Goal: Information Seeking & Learning: Learn about a topic

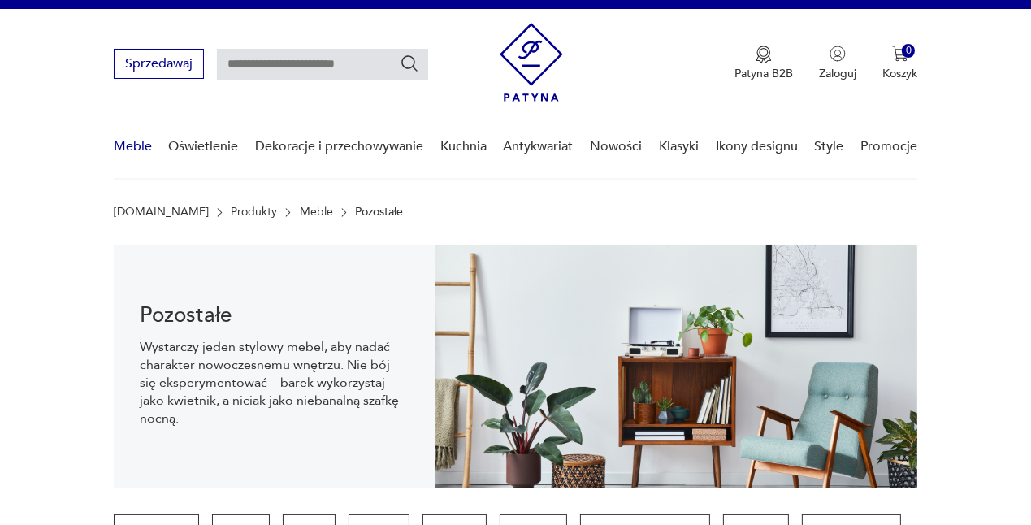
scroll to position [24, 0]
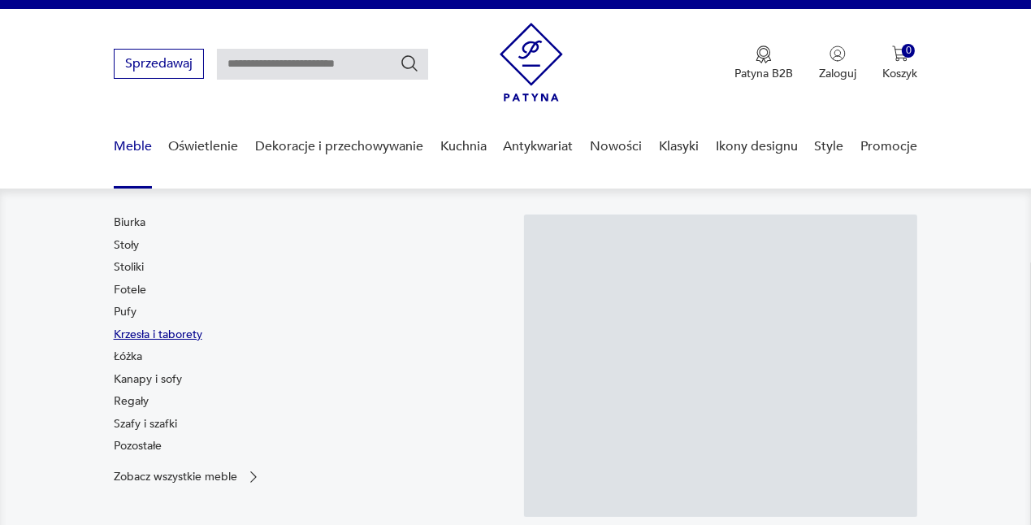
click at [132, 330] on link "Krzesła i taborety" at bounding box center [158, 335] width 89 height 16
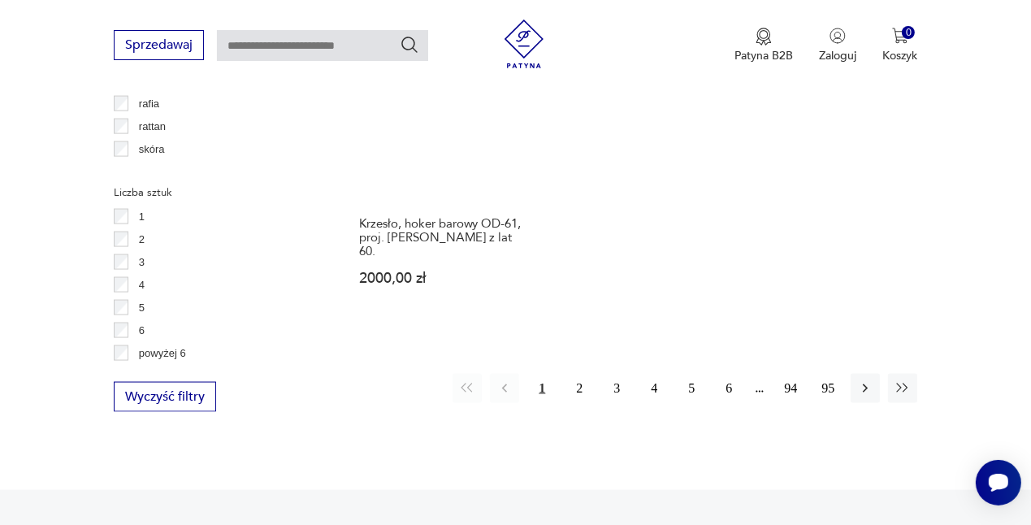
scroll to position [2305, 0]
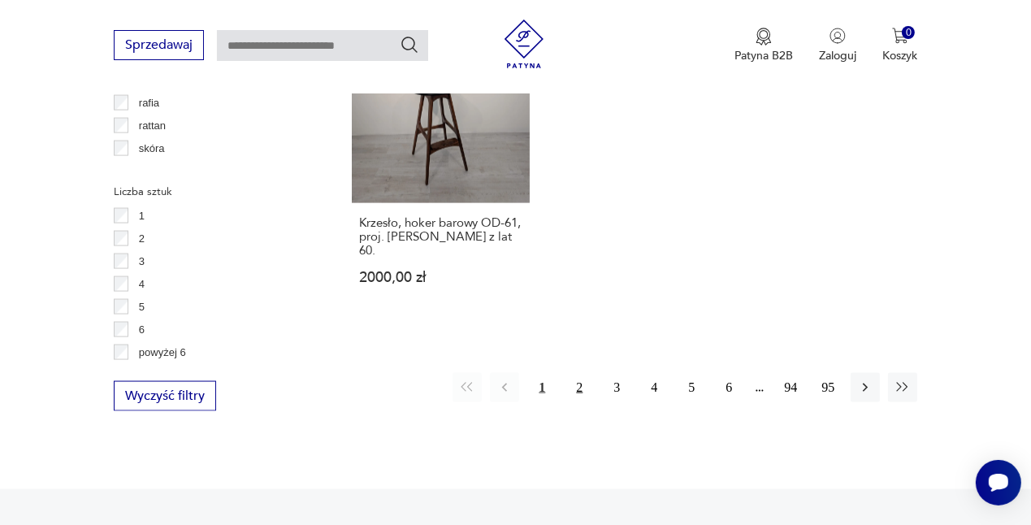
click at [575, 373] on button "2" at bounding box center [579, 387] width 29 height 29
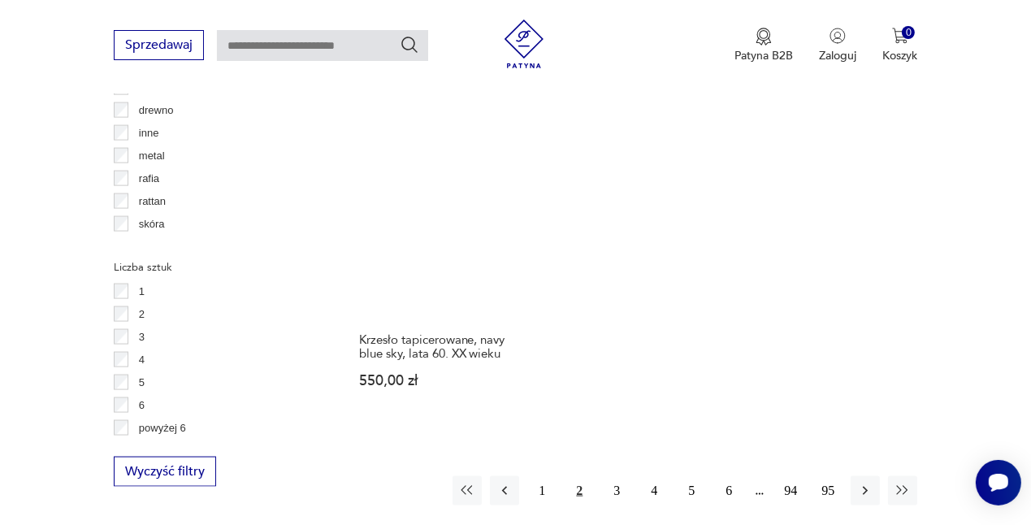
scroll to position [2231, 0]
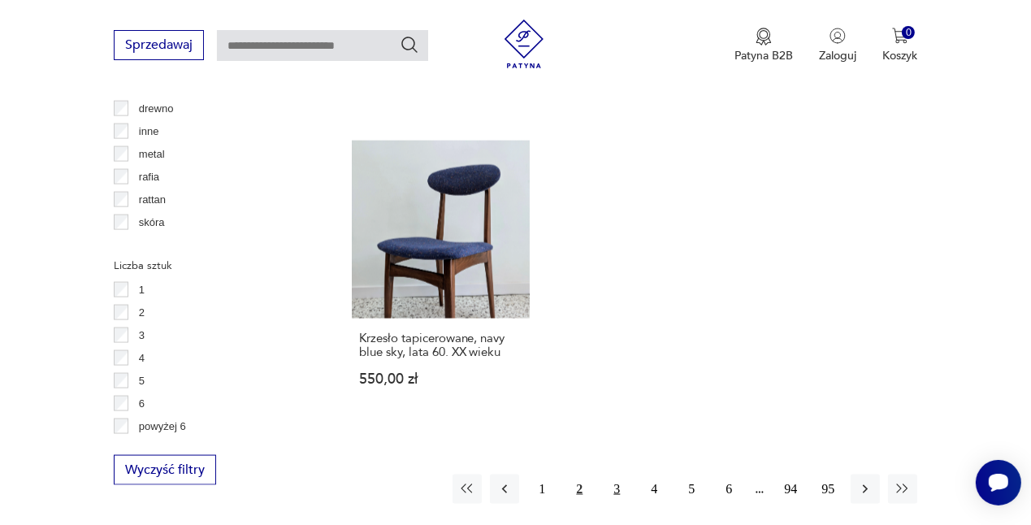
click at [611, 475] on button "3" at bounding box center [616, 489] width 29 height 29
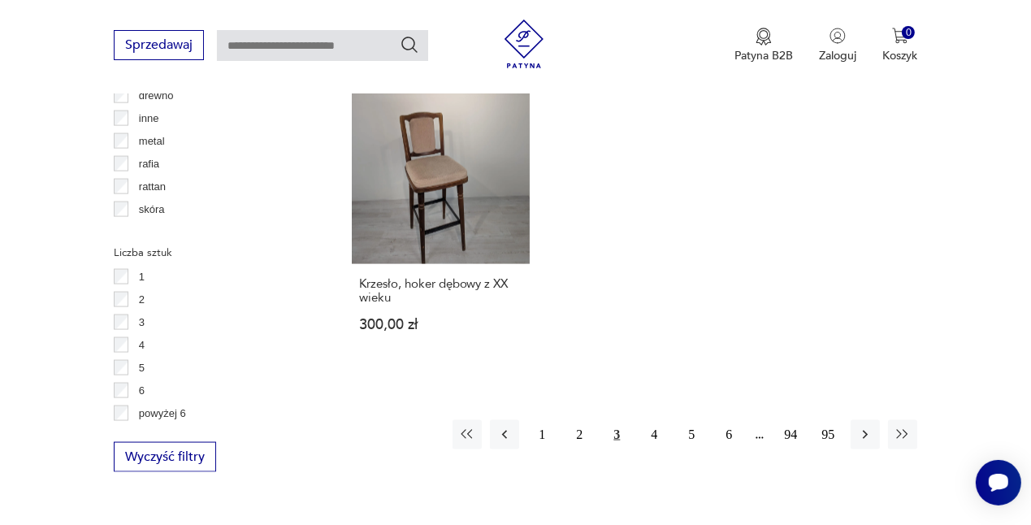
scroll to position [2243, 0]
click at [648, 421] on button "4" at bounding box center [654, 435] width 29 height 29
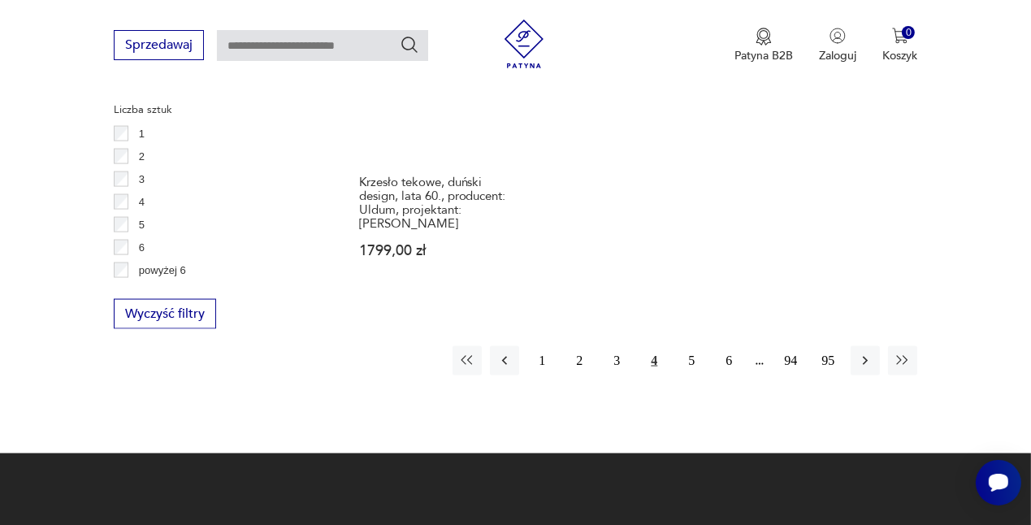
scroll to position [2388, 0]
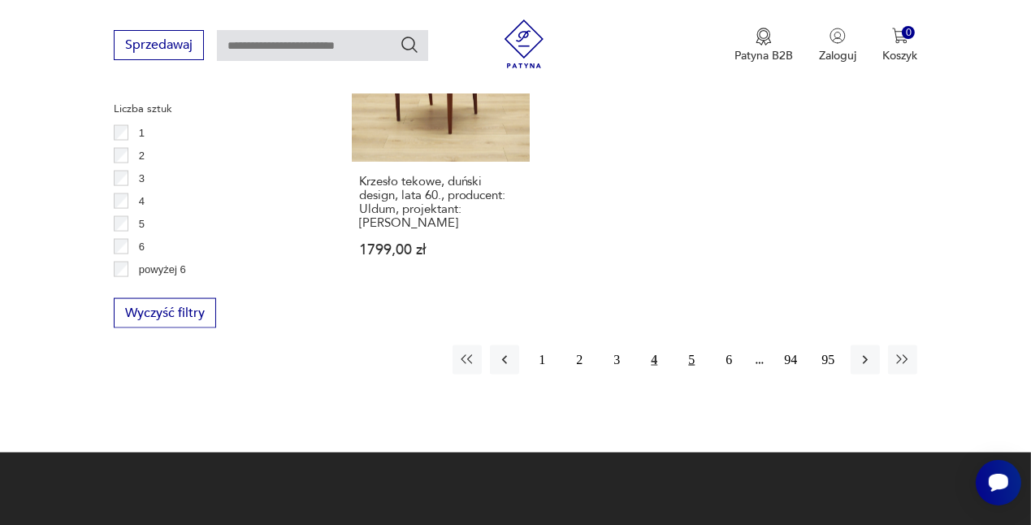
click at [695, 345] on button "5" at bounding box center [691, 359] width 29 height 29
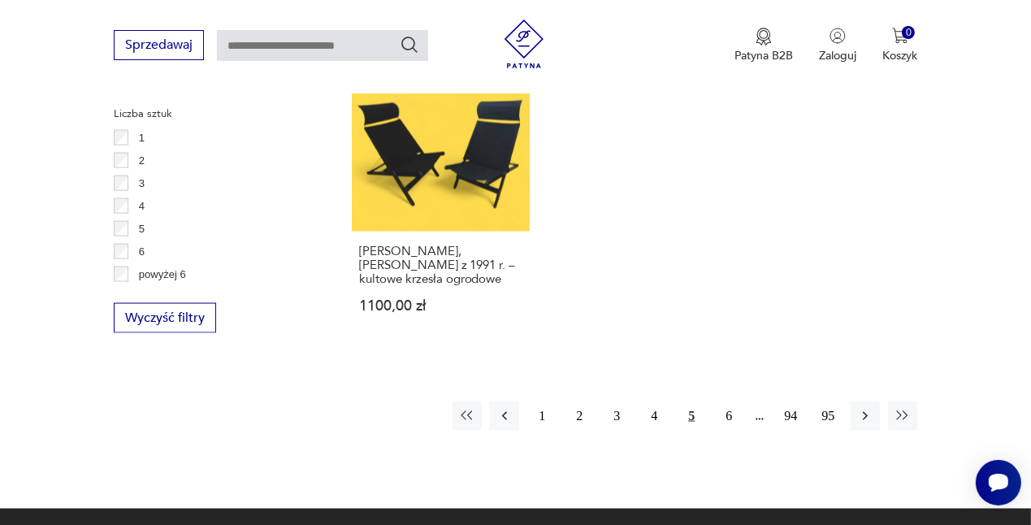
scroll to position [2470, 0]
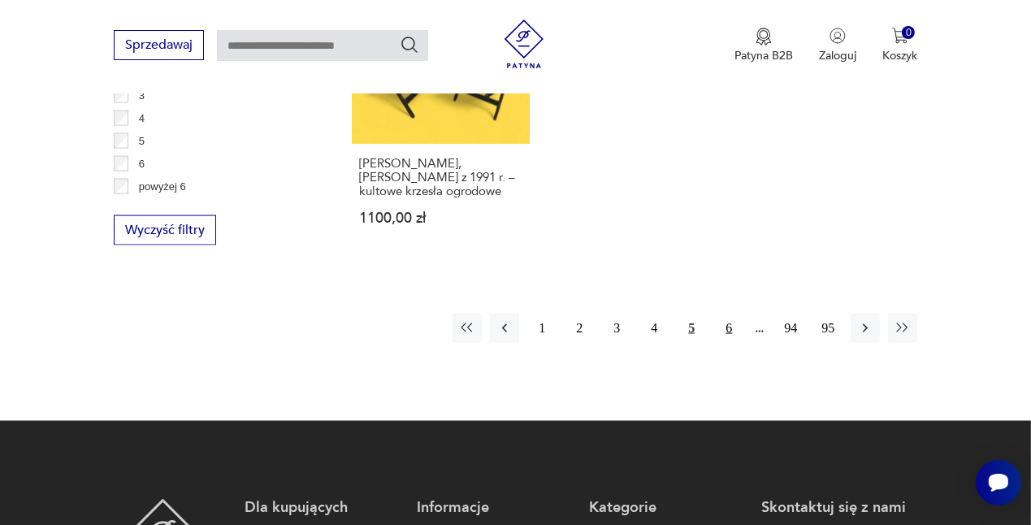
click at [727, 314] on button "6" at bounding box center [728, 328] width 29 height 29
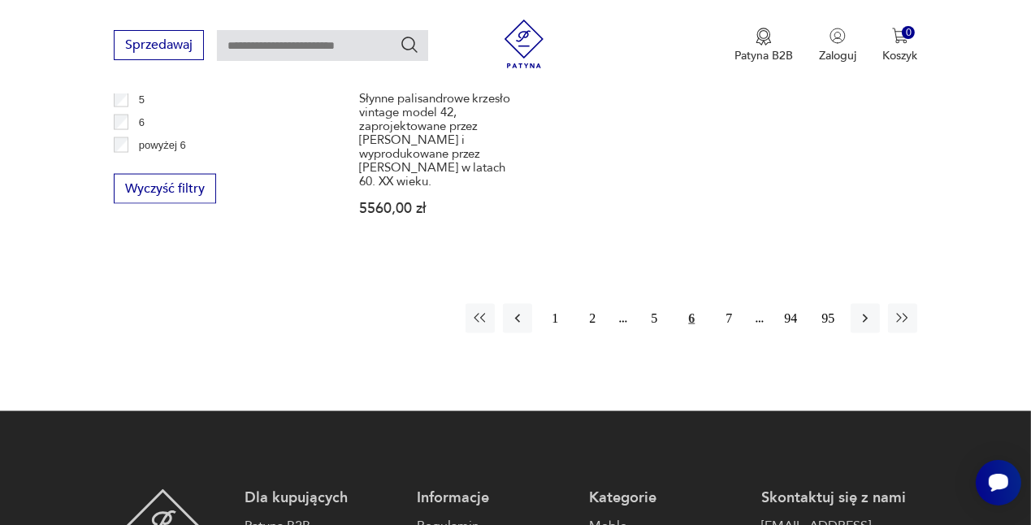
scroll to position [2513, 0]
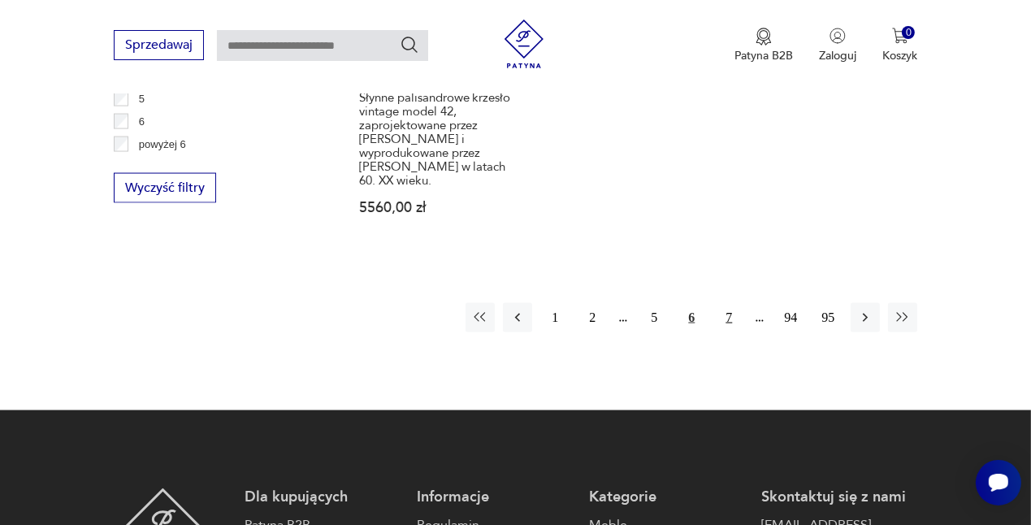
click at [727, 304] on button "7" at bounding box center [728, 317] width 29 height 29
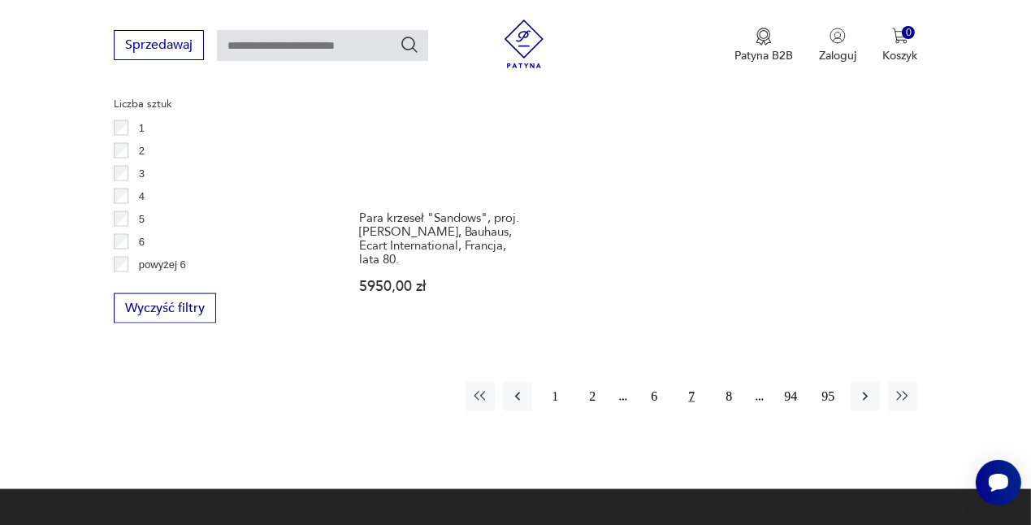
scroll to position [2393, 0]
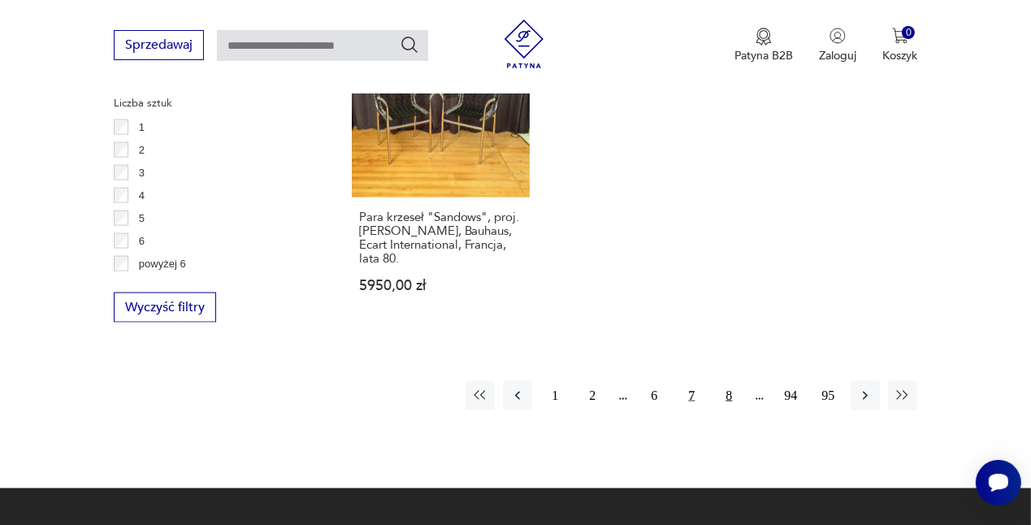
click at [733, 381] on button "8" at bounding box center [728, 395] width 29 height 29
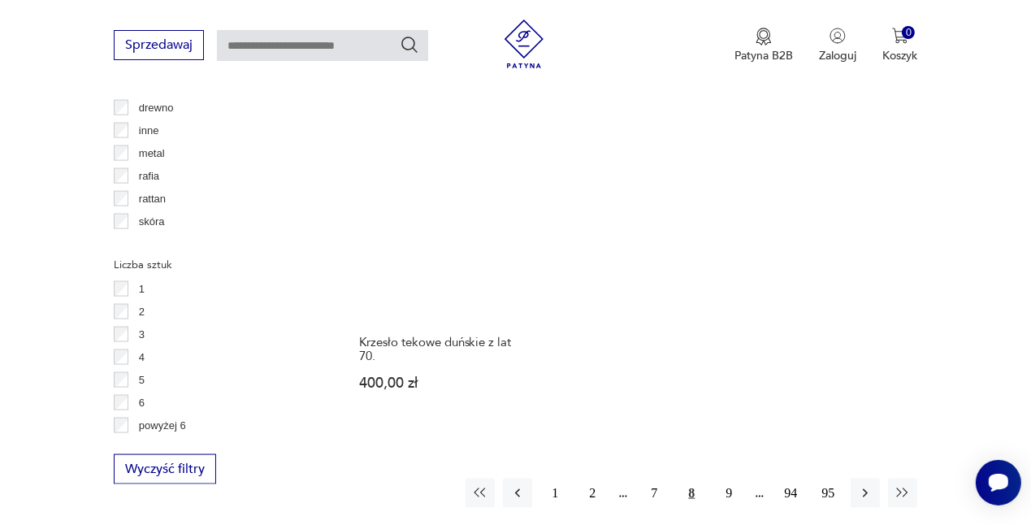
scroll to position [2234, 0]
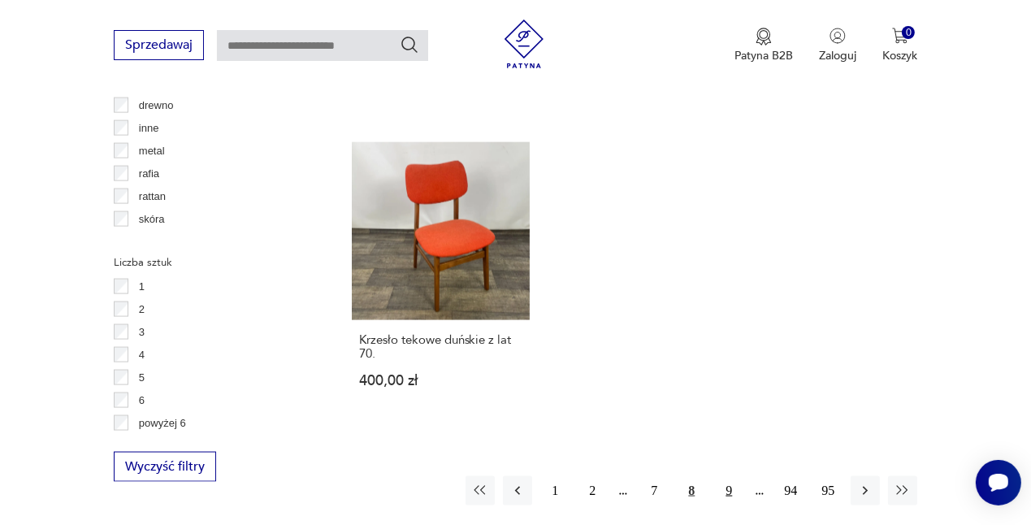
click at [718, 476] on button "9" at bounding box center [728, 490] width 29 height 29
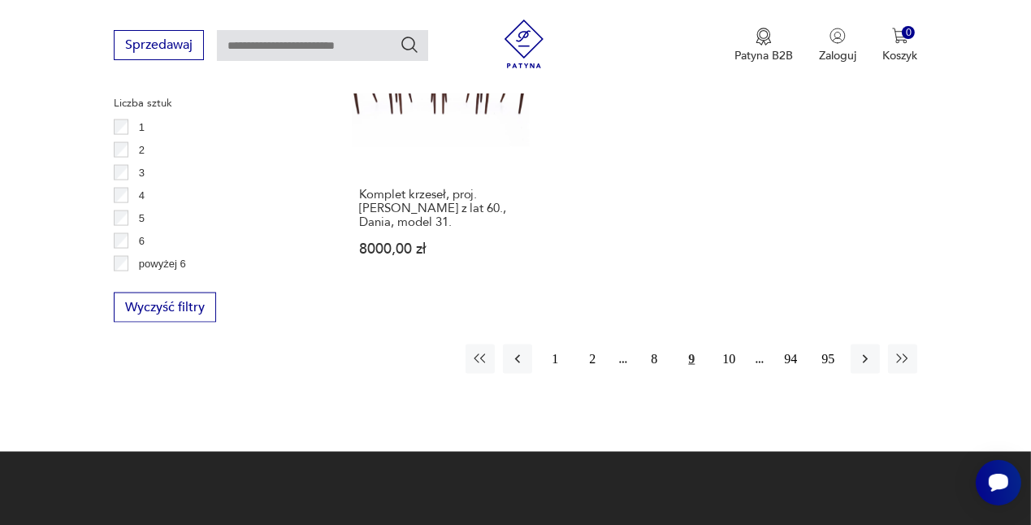
scroll to position [2397, 0]
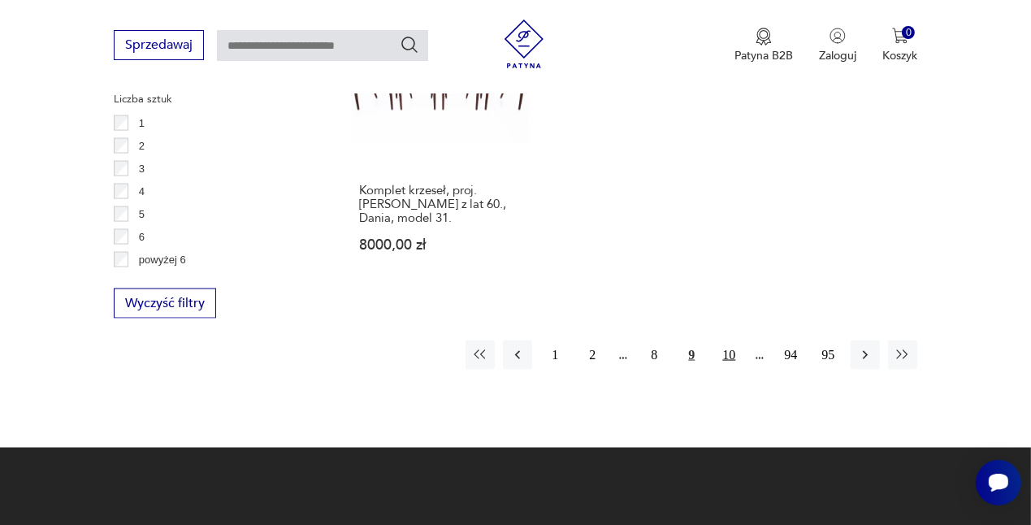
click at [727, 341] on button "10" at bounding box center [728, 355] width 29 height 29
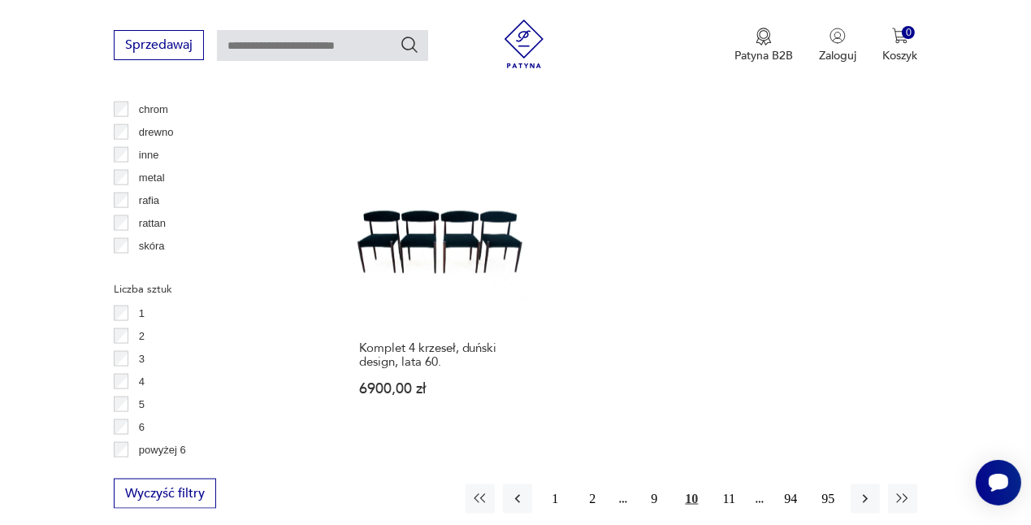
scroll to position [2211, 0]
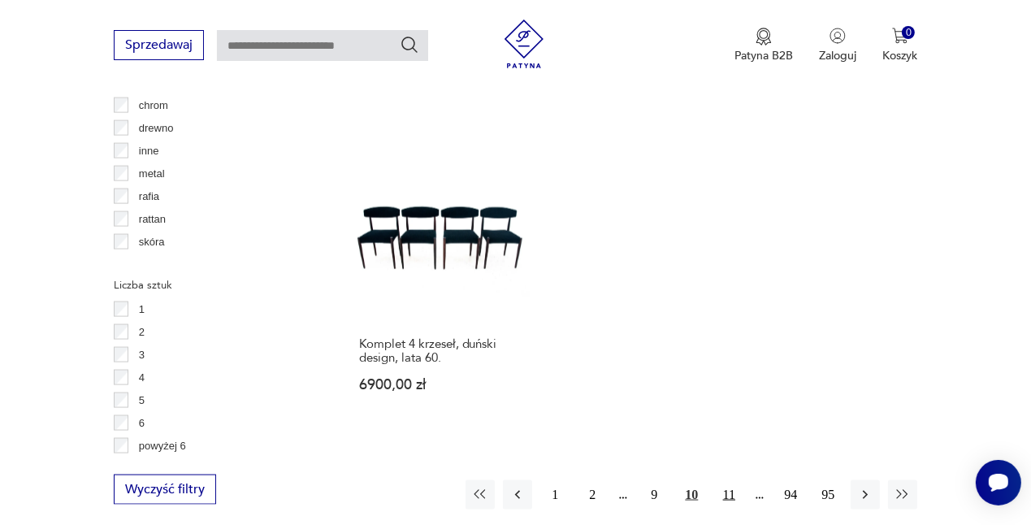
click at [731, 480] on button "11" at bounding box center [728, 494] width 29 height 29
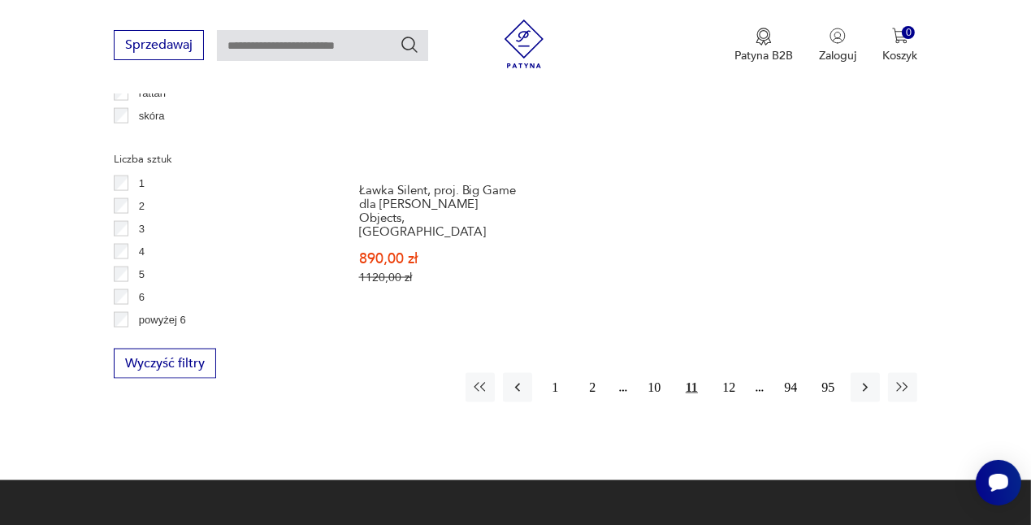
scroll to position [2343, 0]
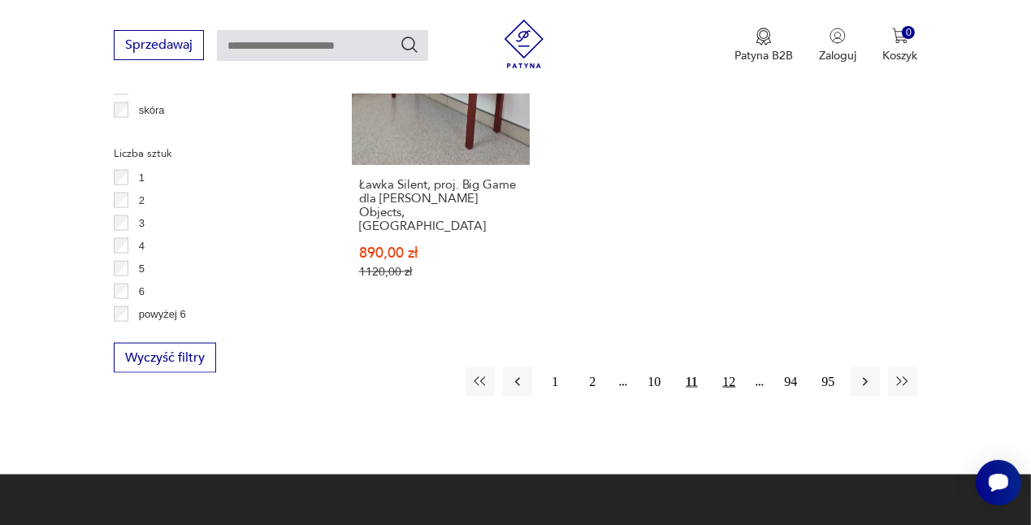
click at [728, 367] on button "12" at bounding box center [728, 381] width 29 height 29
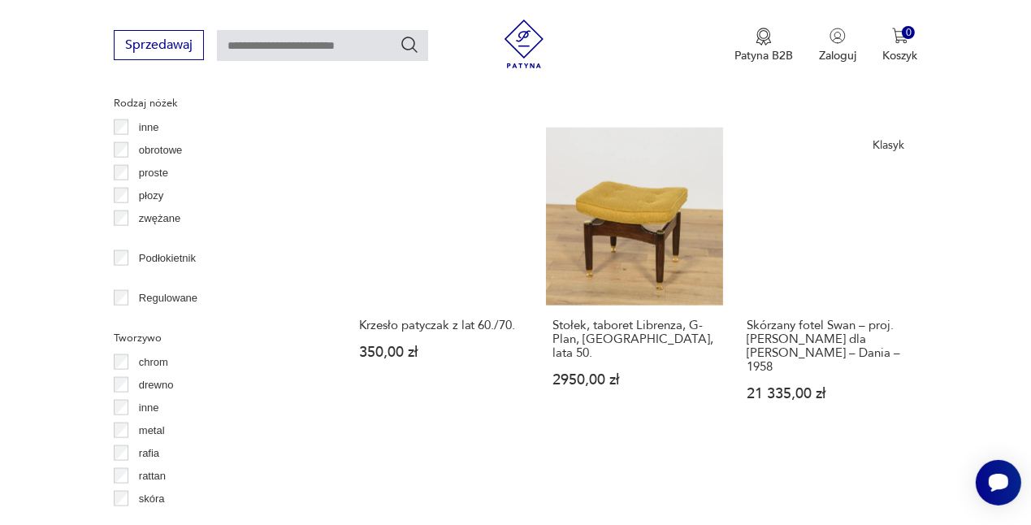
scroll to position [2266, 0]
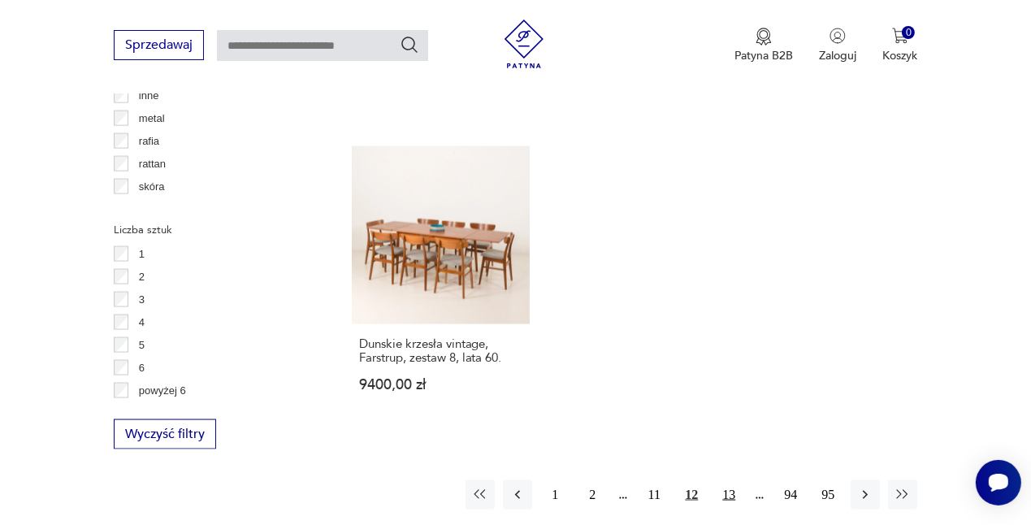
click at [721, 480] on button "13" at bounding box center [728, 494] width 29 height 29
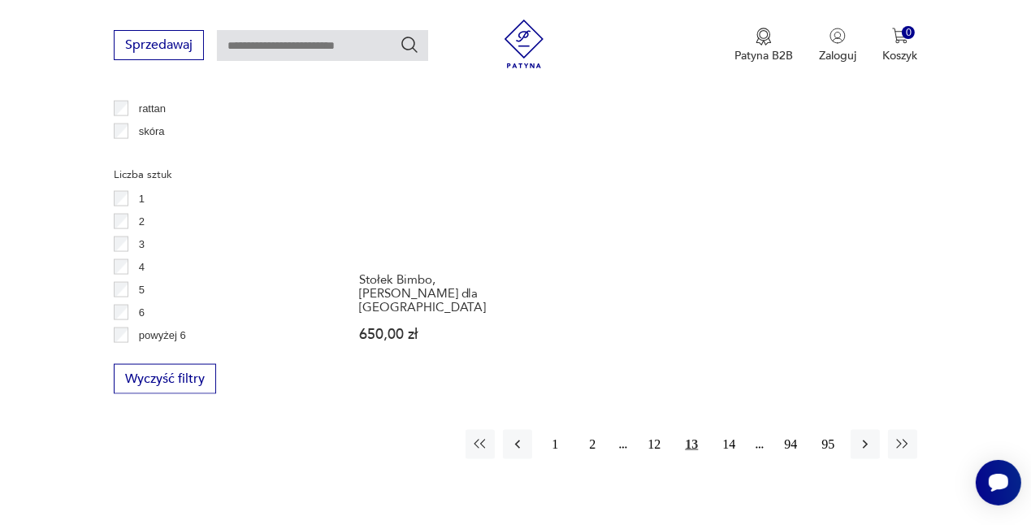
scroll to position [2327, 0]
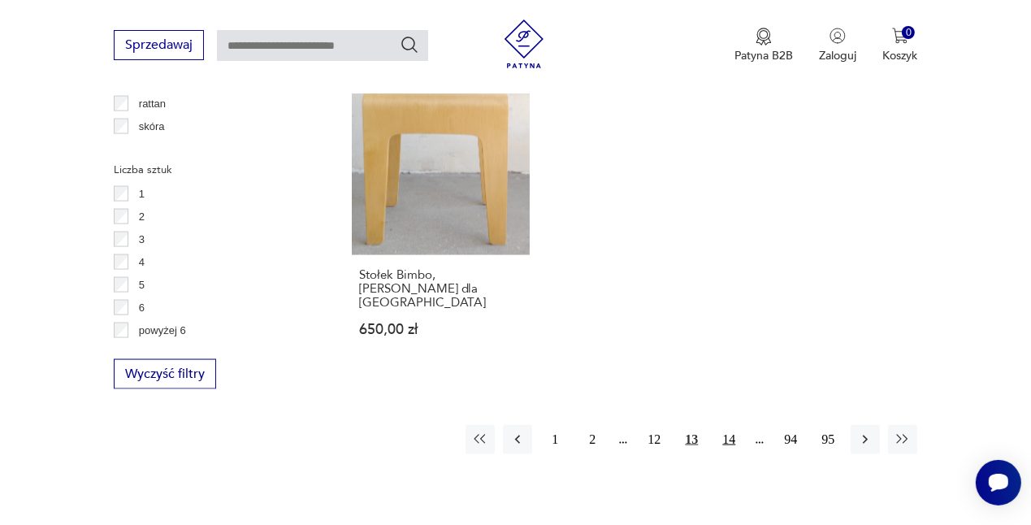
click at [723, 425] on button "14" at bounding box center [728, 439] width 29 height 29
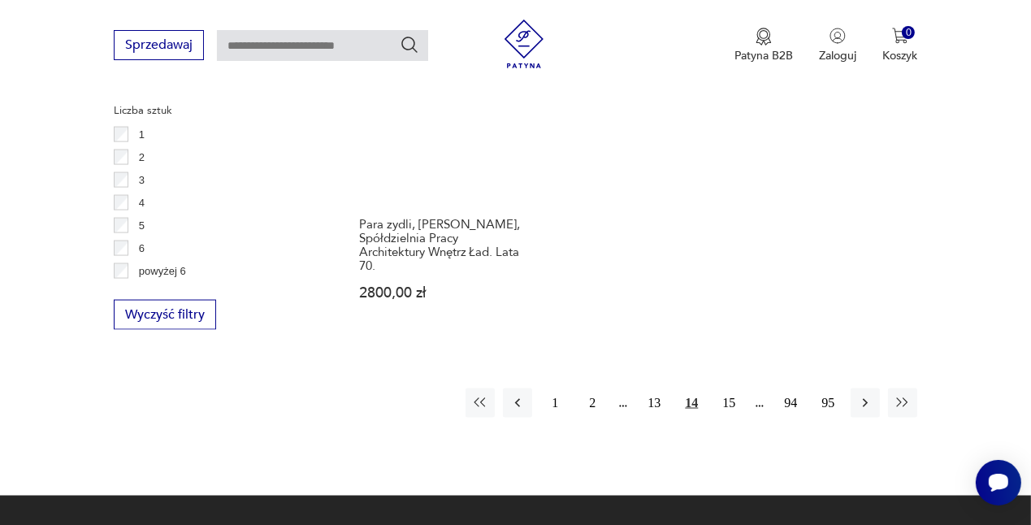
scroll to position [2390, 0]
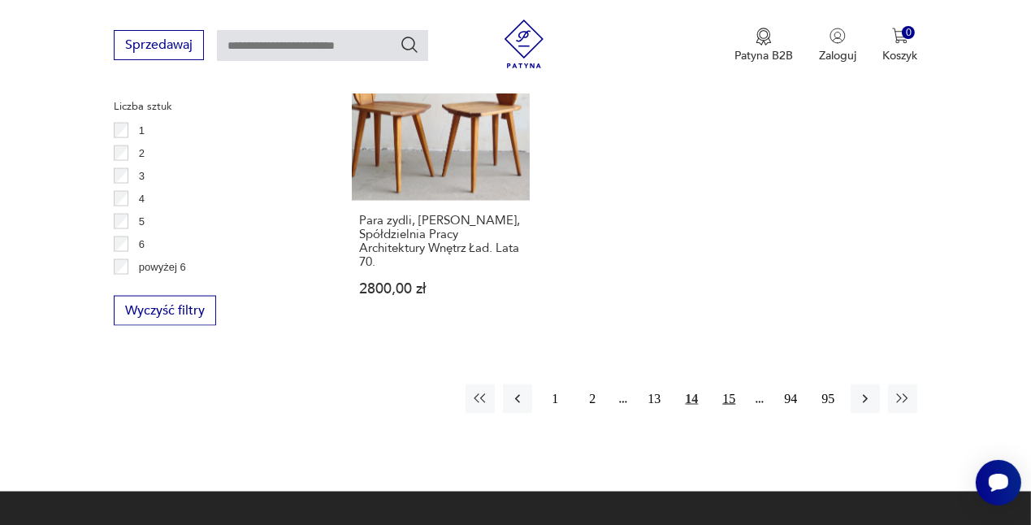
click at [729, 384] on button "15" at bounding box center [728, 398] width 29 height 29
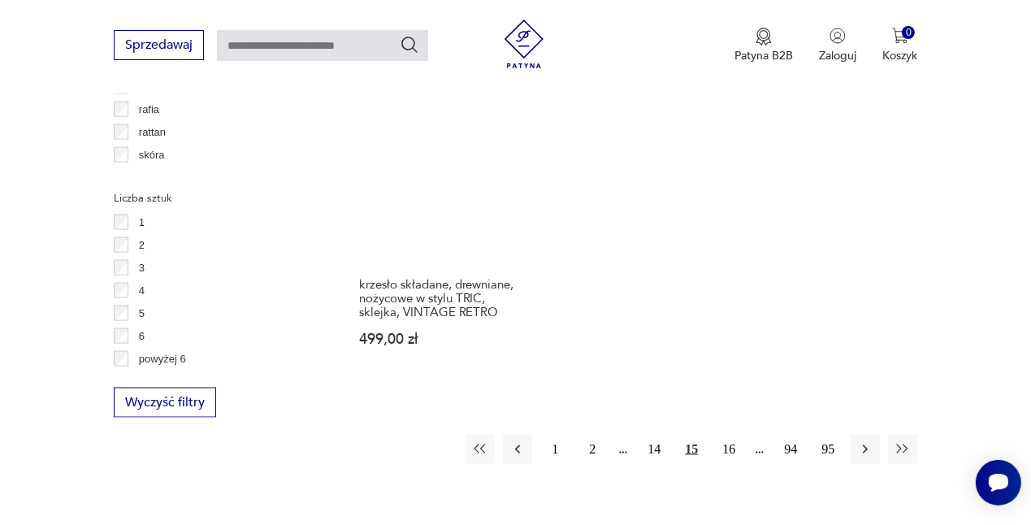
scroll to position [2299, 0]
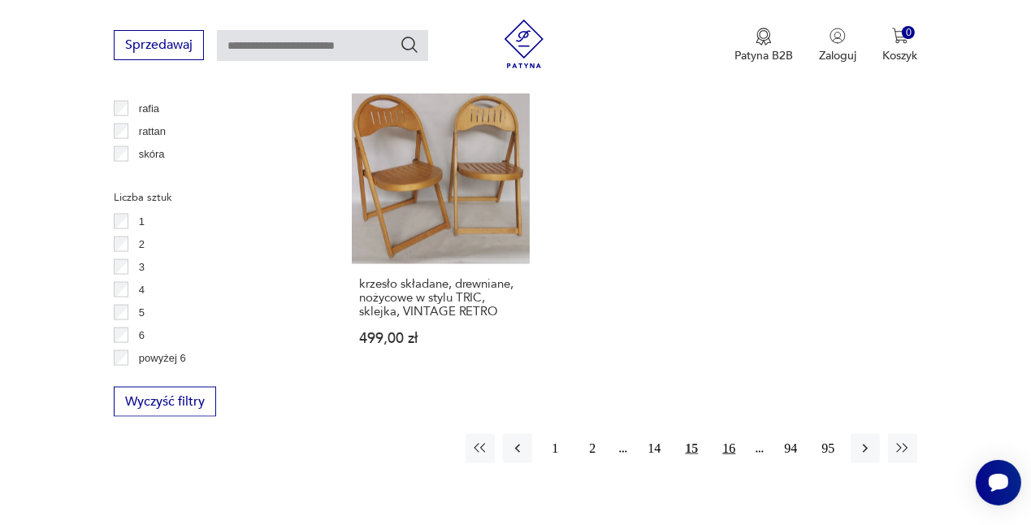
click at [720, 437] on button "16" at bounding box center [728, 448] width 29 height 29
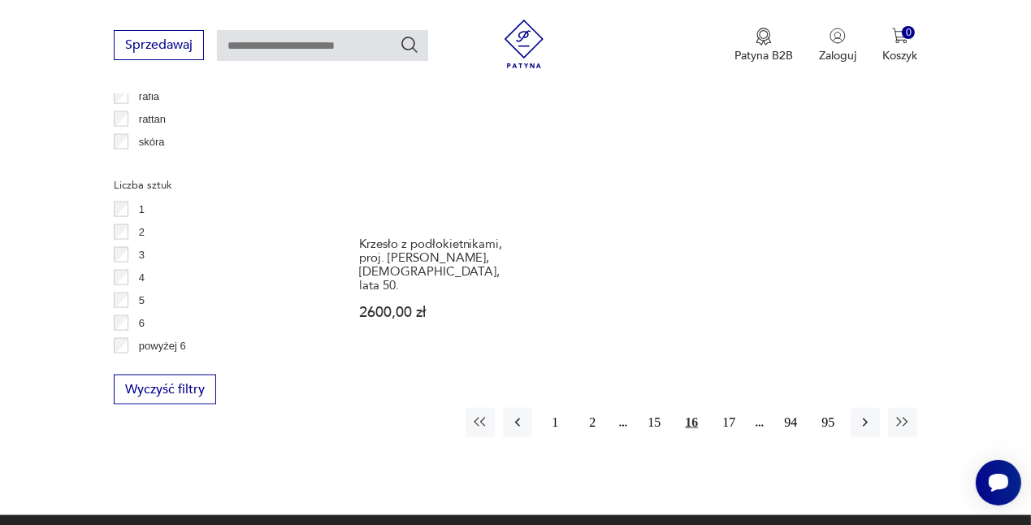
scroll to position [2332, 0]
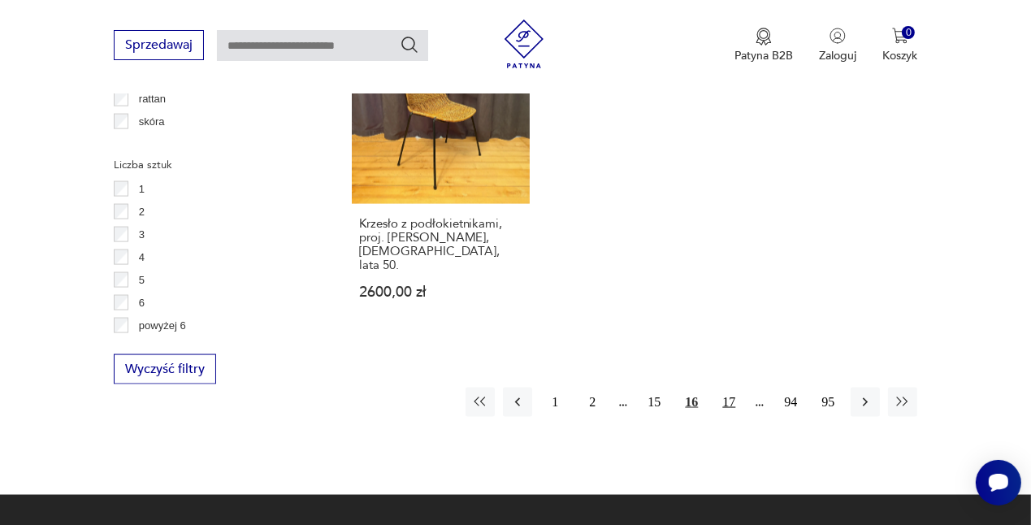
click at [724, 388] on button "17" at bounding box center [728, 402] width 29 height 29
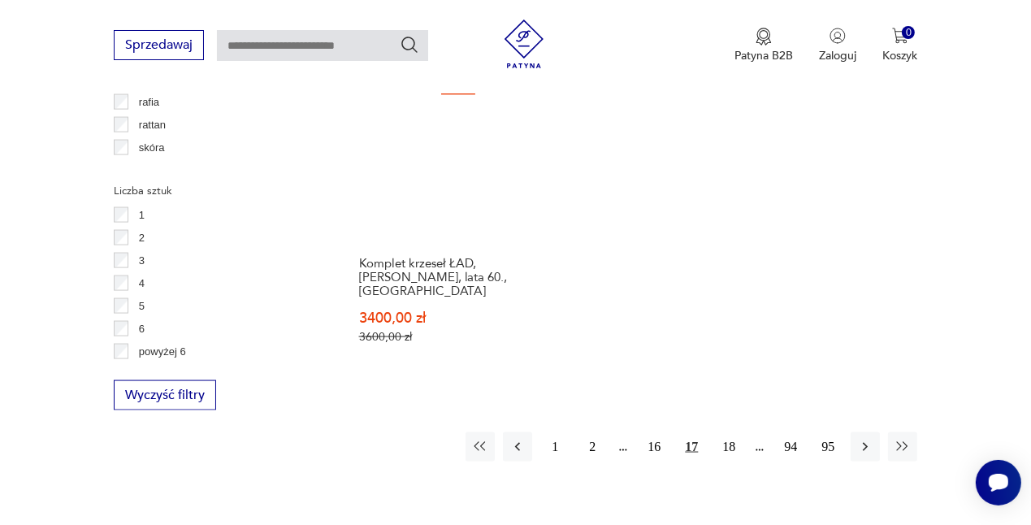
scroll to position [2292, 0]
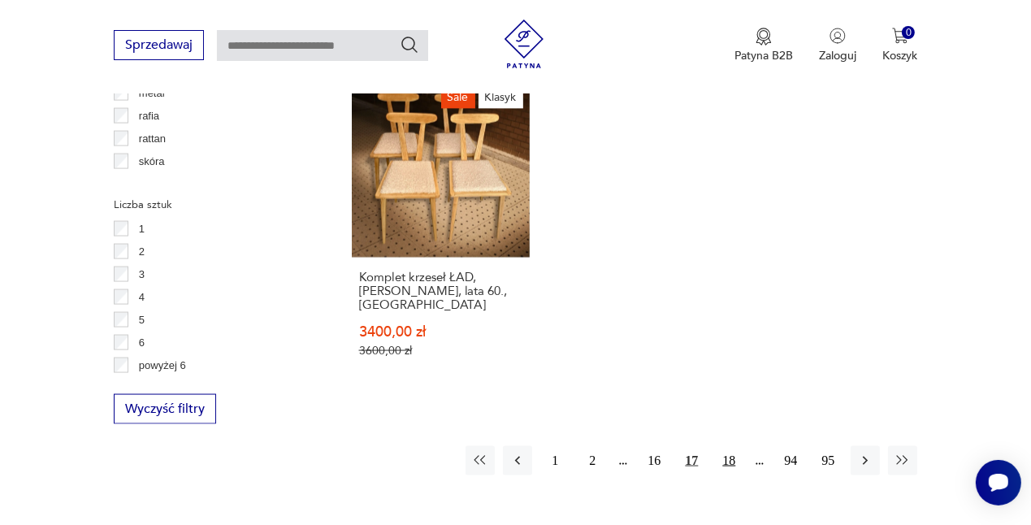
click at [726, 446] on button "18" at bounding box center [728, 460] width 29 height 29
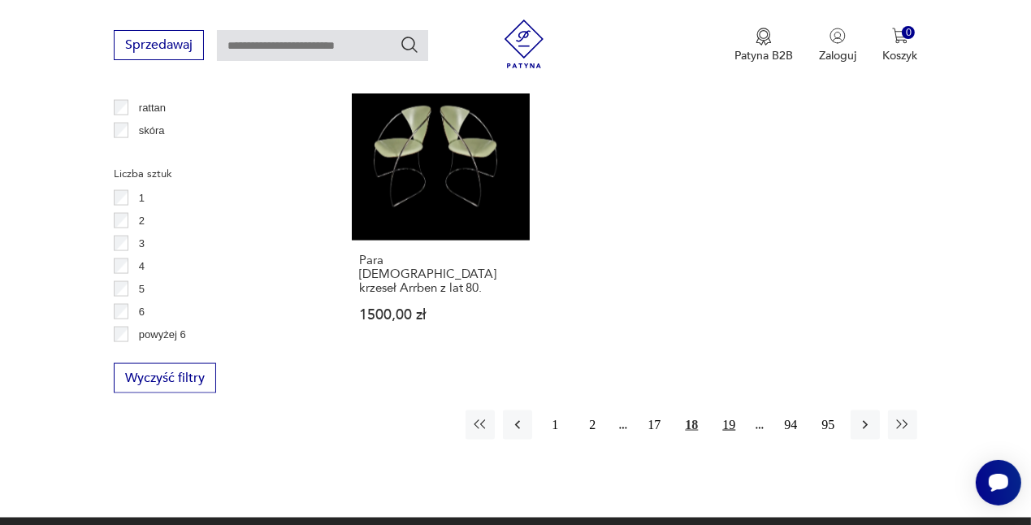
scroll to position [2338, 0]
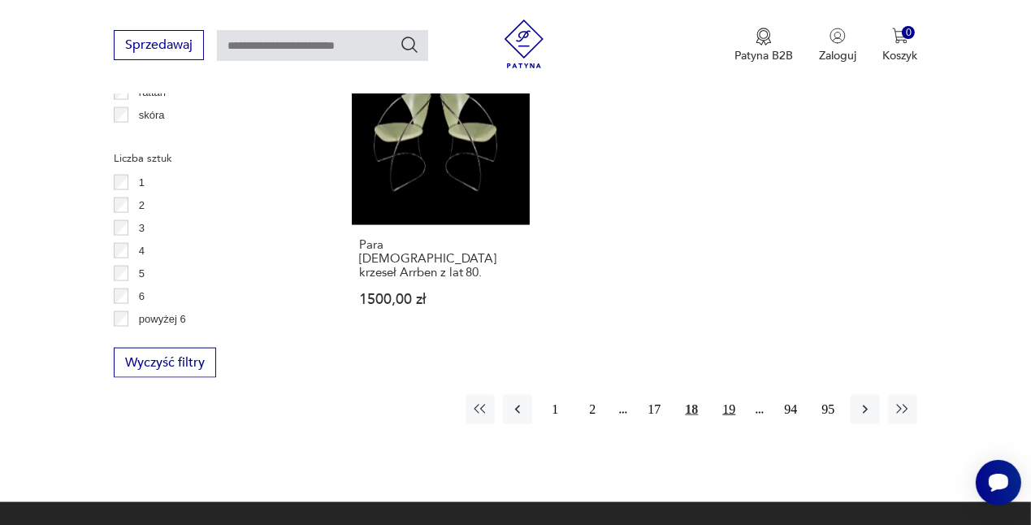
click at [727, 395] on button "19" at bounding box center [728, 409] width 29 height 29
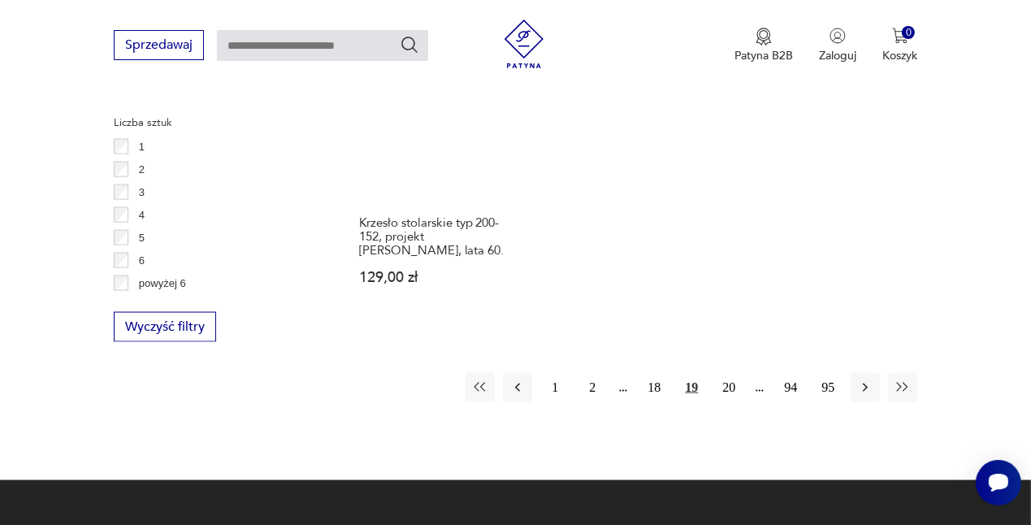
scroll to position [2375, 0]
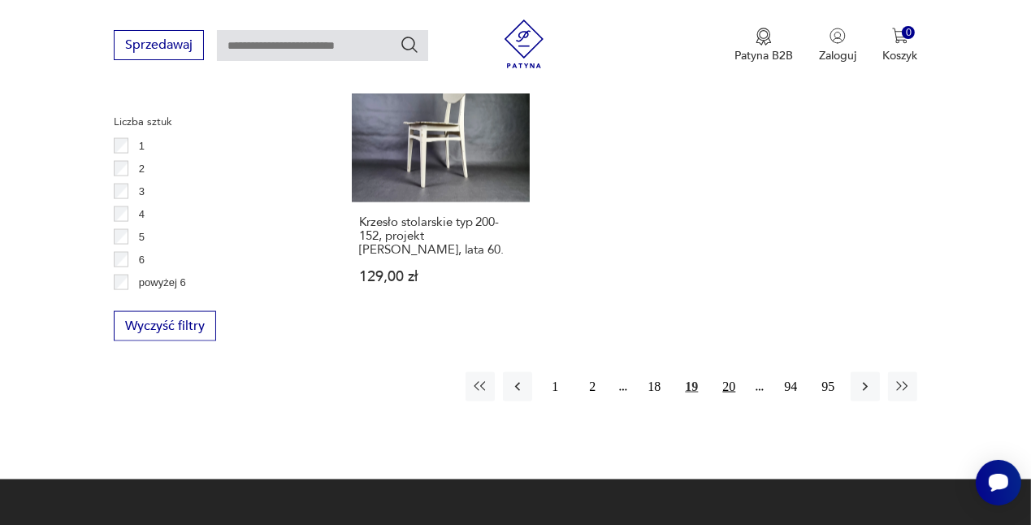
click at [728, 372] on button "20" at bounding box center [728, 386] width 29 height 29
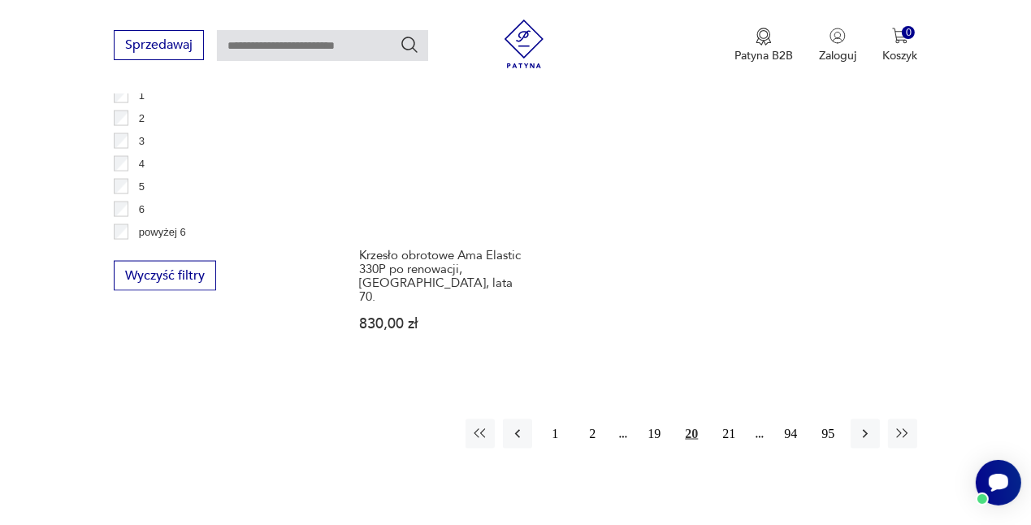
scroll to position [2426, 0]
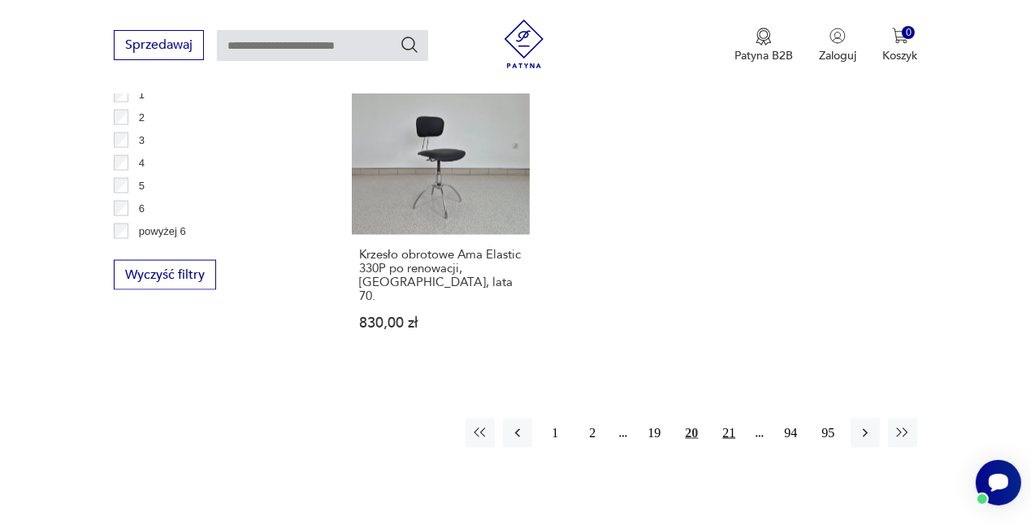
click at [724, 419] on button "21" at bounding box center [728, 433] width 29 height 29
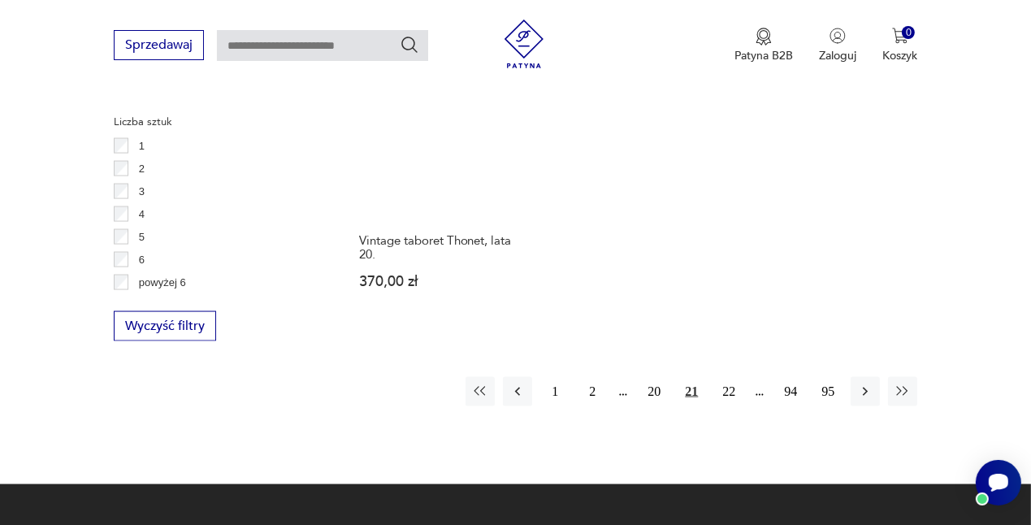
scroll to position [2376, 0]
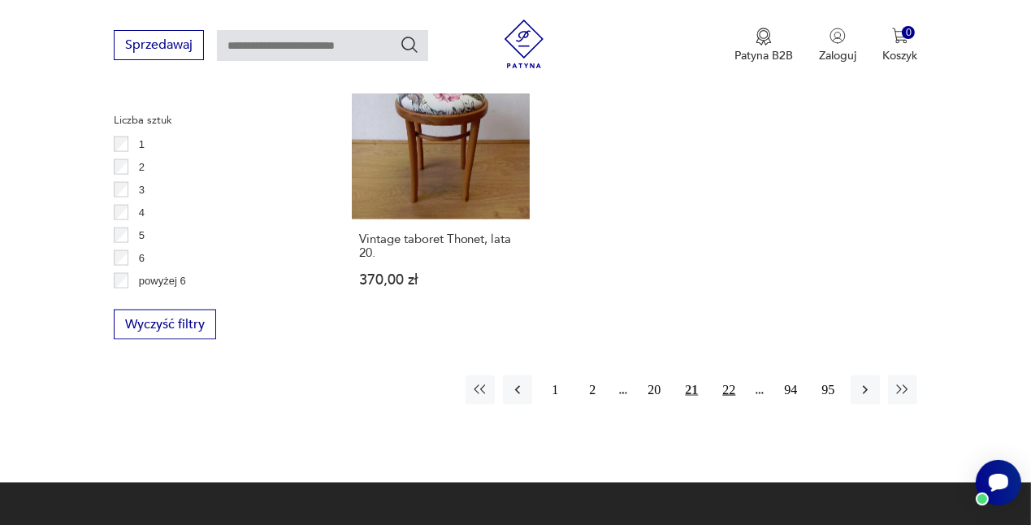
click at [729, 375] on button "22" at bounding box center [728, 389] width 29 height 29
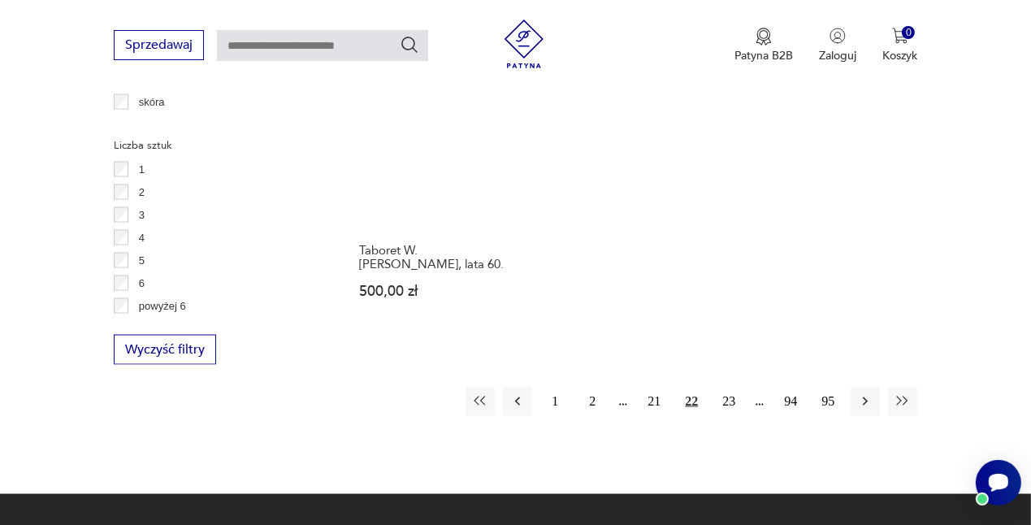
scroll to position [2352, 0]
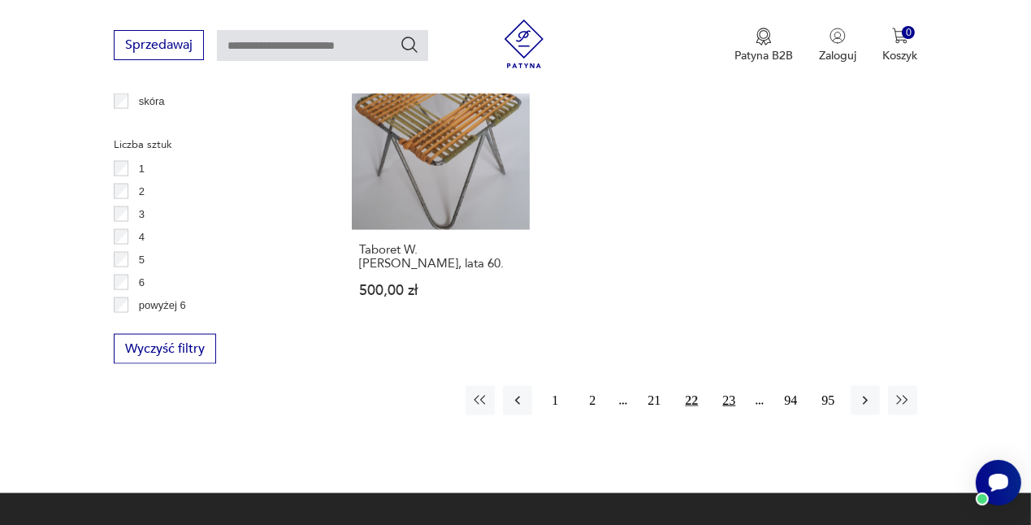
click at [732, 386] on button "23" at bounding box center [728, 400] width 29 height 29
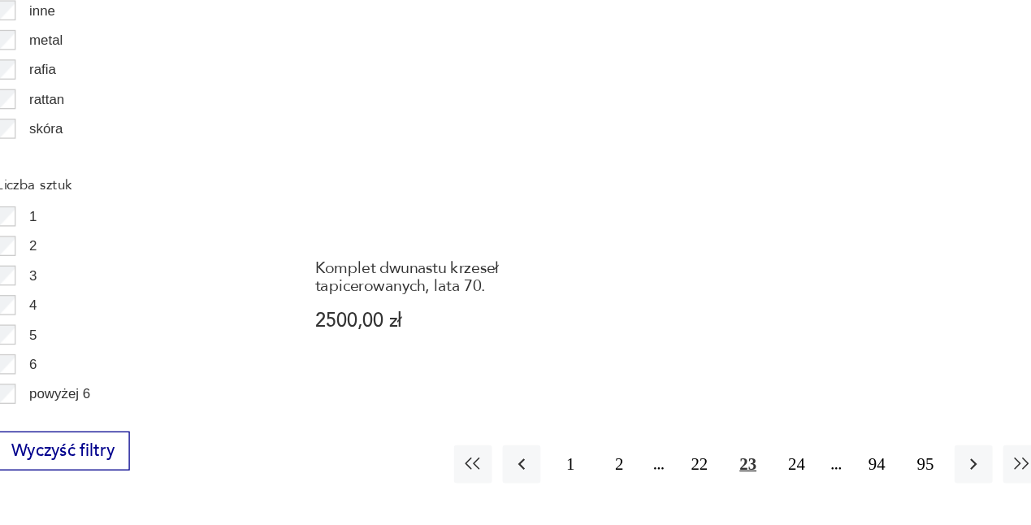
scroll to position [2308, 0]
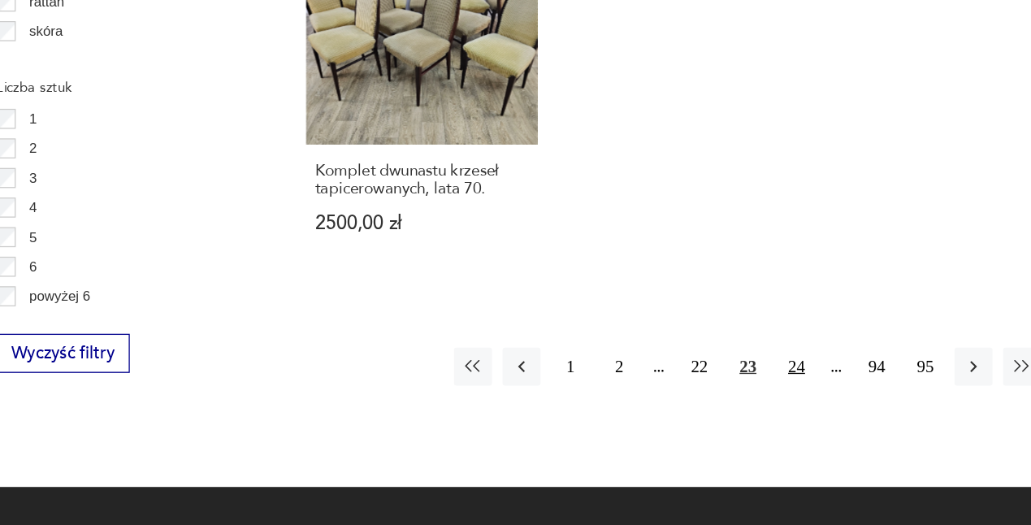
click at [728, 388] on button "24" at bounding box center [728, 402] width 29 height 29
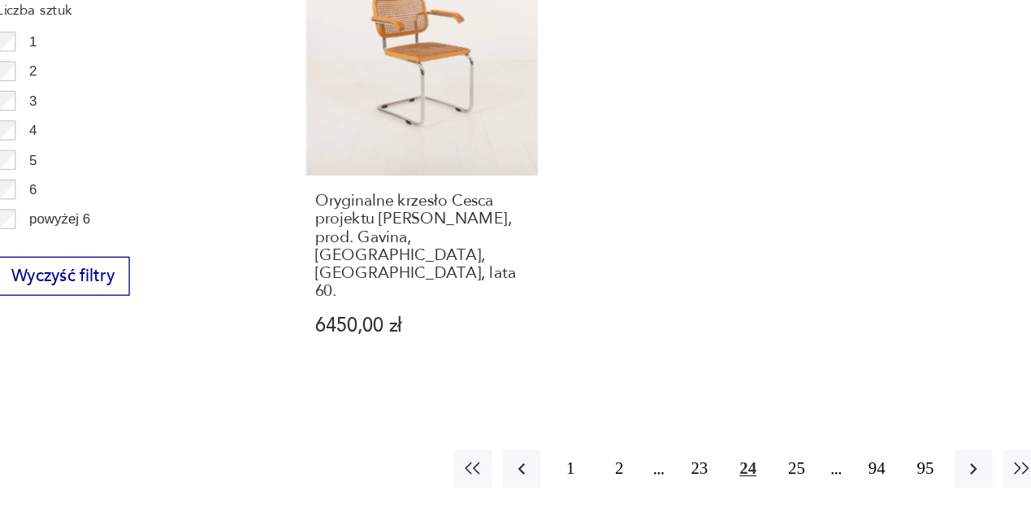
scroll to position [2369, 0]
click at [729, 466] on button "25" at bounding box center [728, 480] width 29 height 29
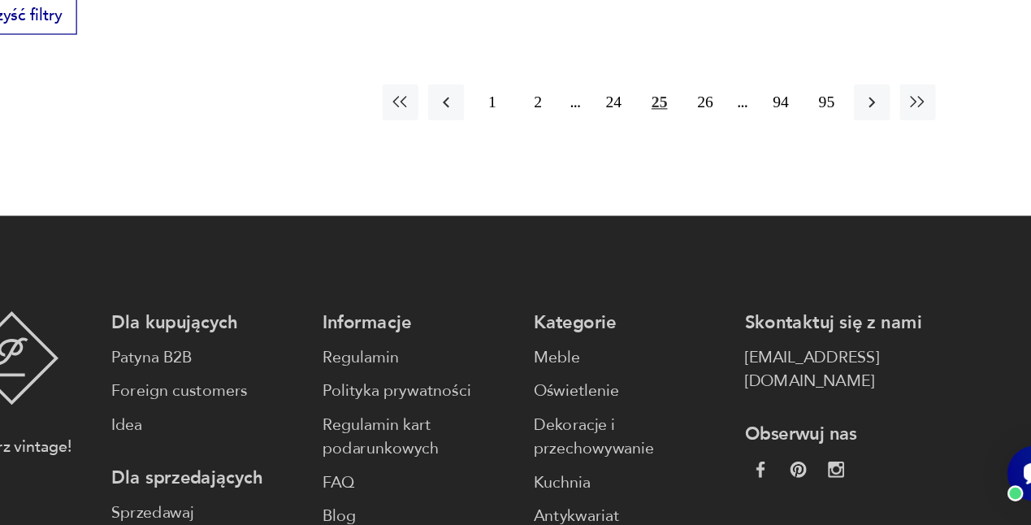
scroll to position [2592, 0]
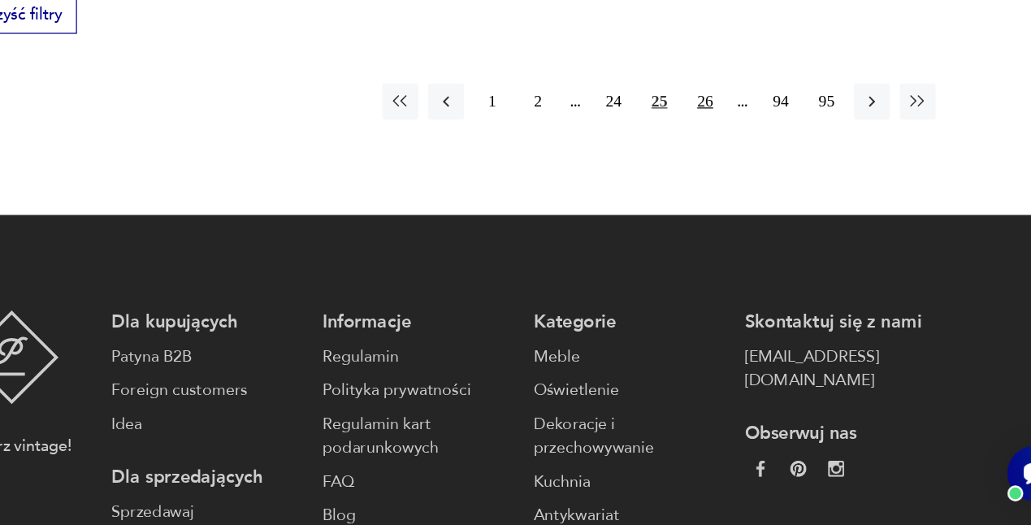
click at [731, 164] on button "26" at bounding box center [728, 178] width 29 height 29
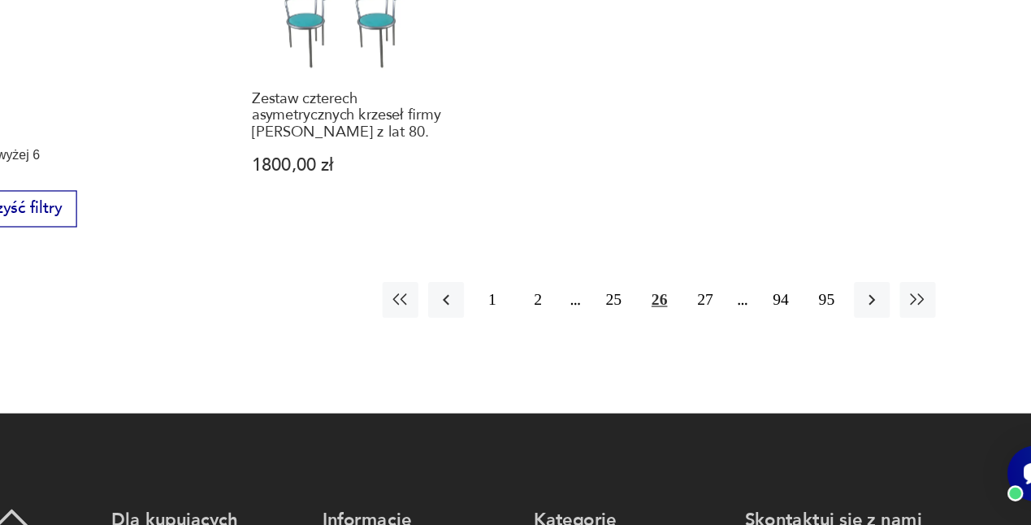
scroll to position [2449, 0]
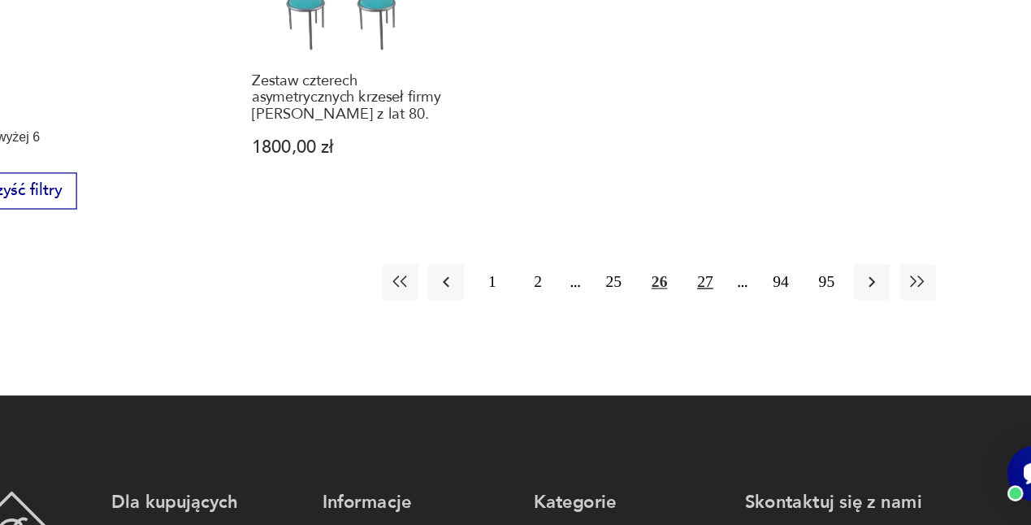
click at [728, 312] on button "27" at bounding box center [728, 326] width 29 height 29
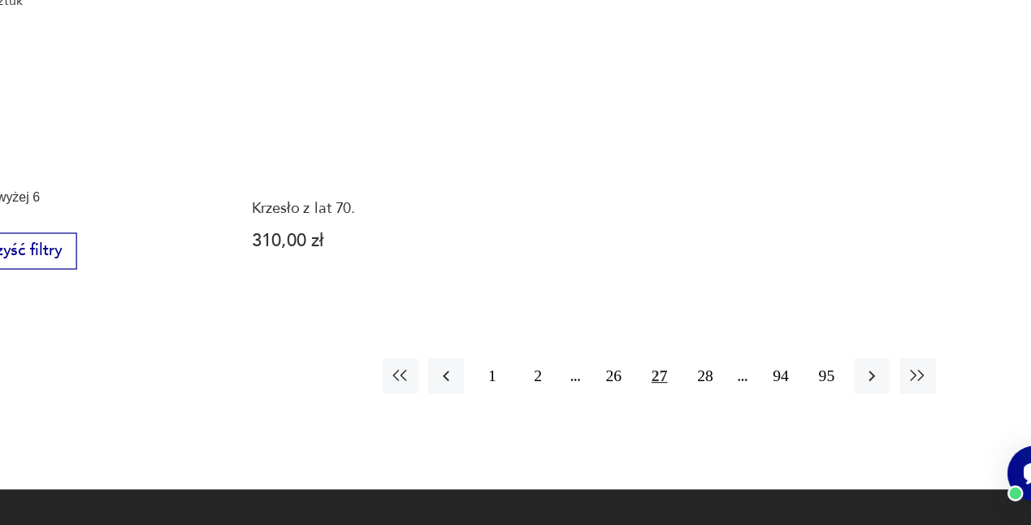
scroll to position [2401, 0]
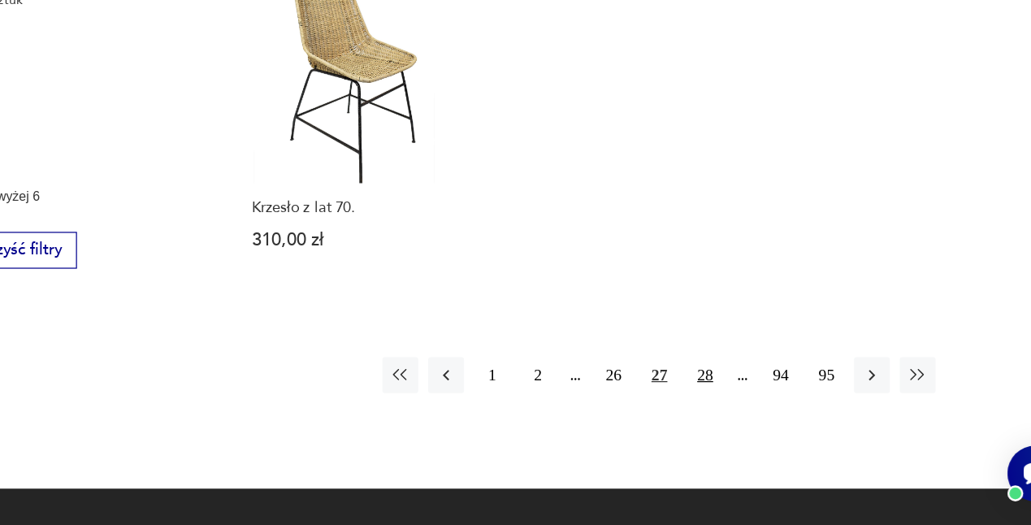
click at [717, 388] on button "28" at bounding box center [728, 402] width 29 height 29
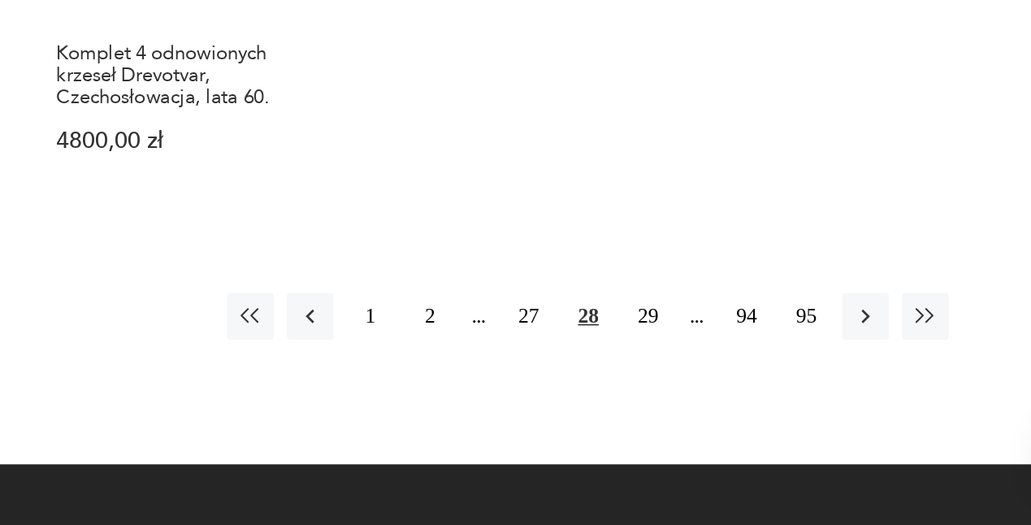
scroll to position [2419, 0]
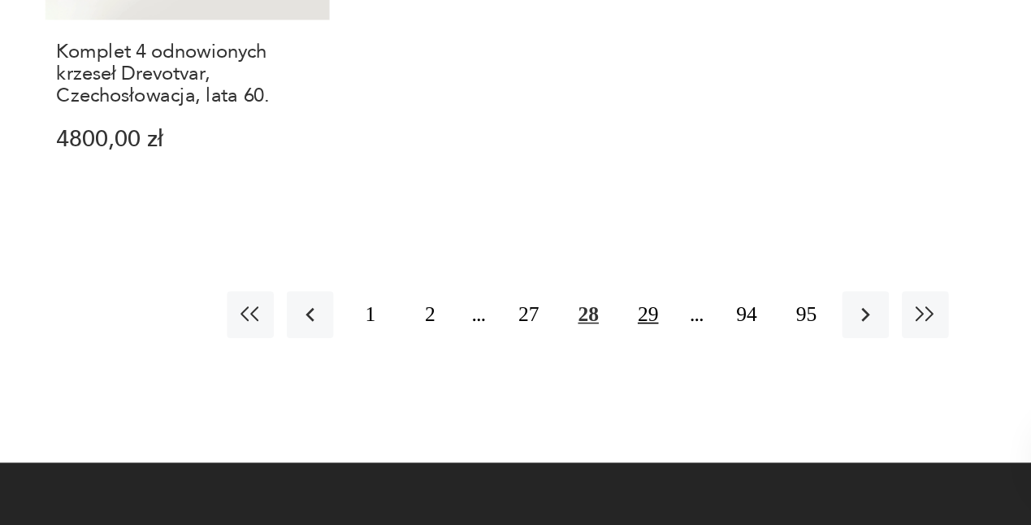
click at [716, 379] on button "29" at bounding box center [728, 393] width 29 height 29
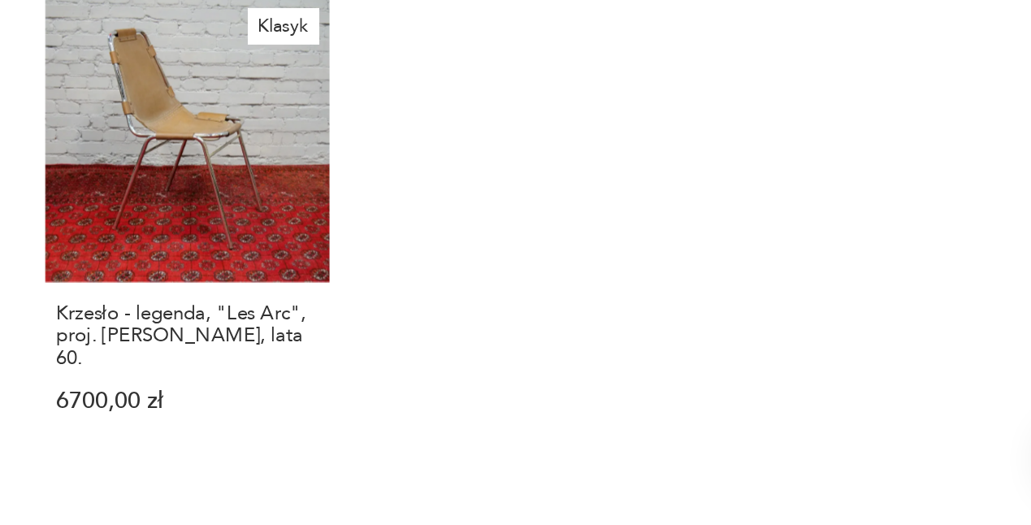
scroll to position [2253, 0]
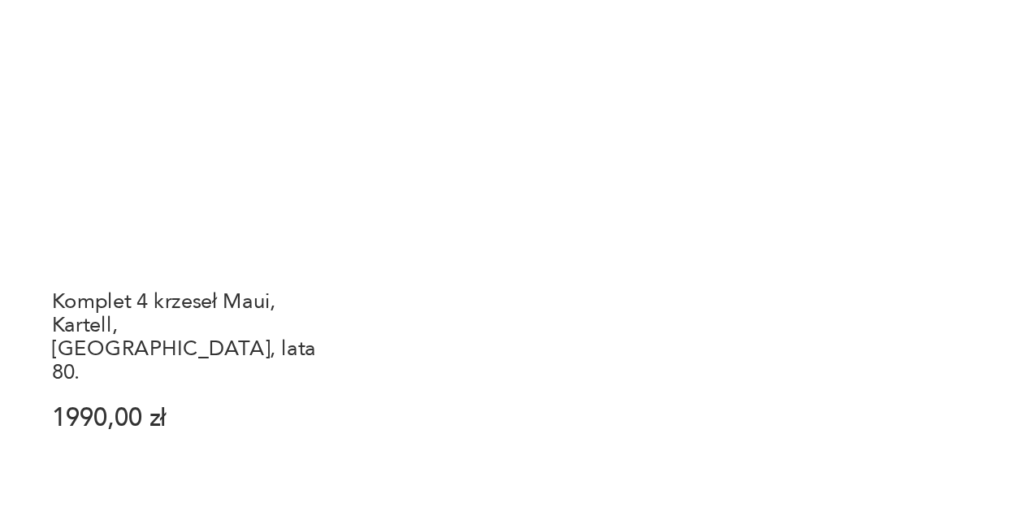
scroll to position [2278, 0]
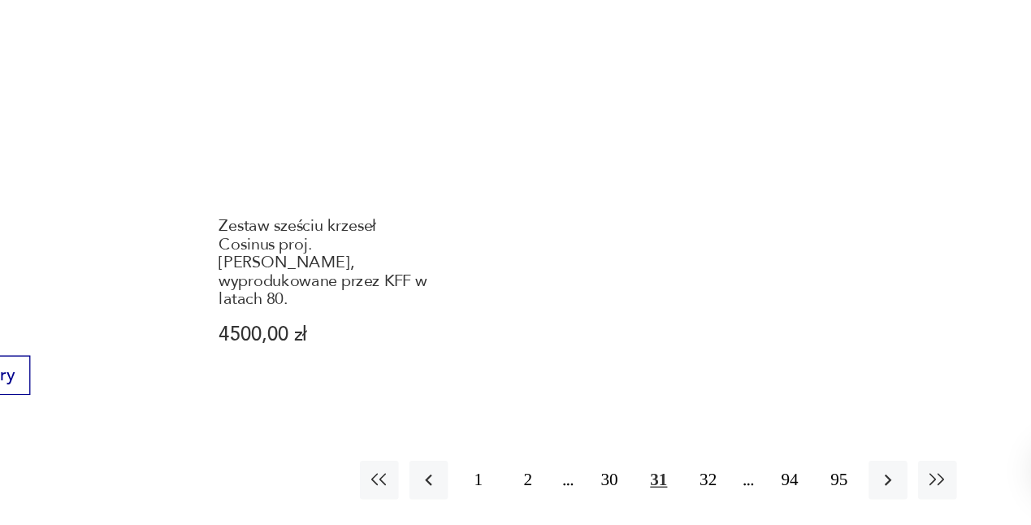
scroll to position [2311, 0]
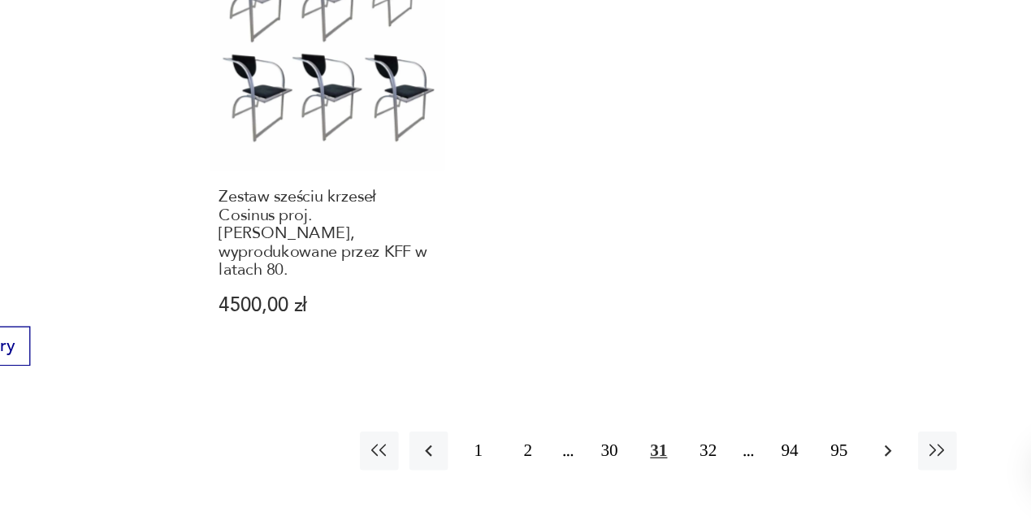
click at [865, 461] on icon "button" at bounding box center [865, 469] width 16 height 16
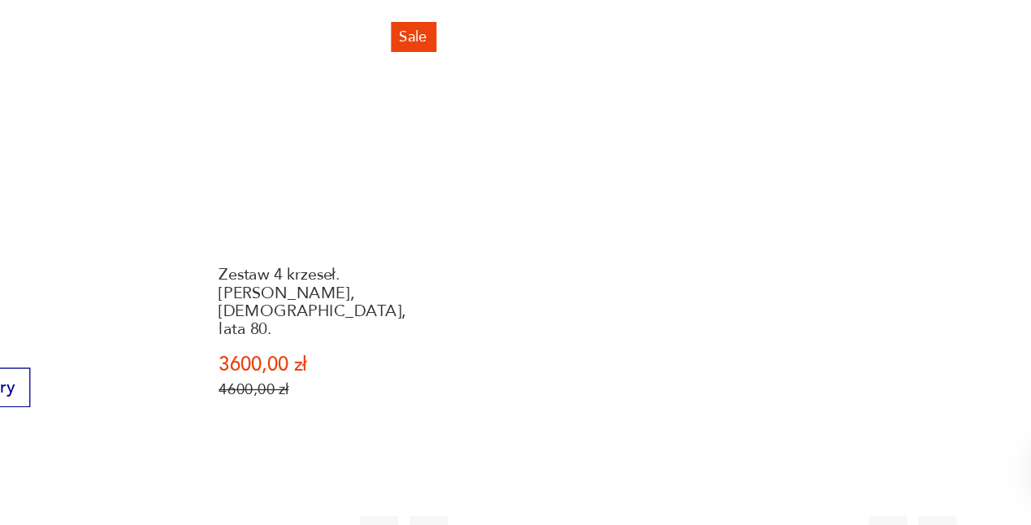
scroll to position [2340, 0]
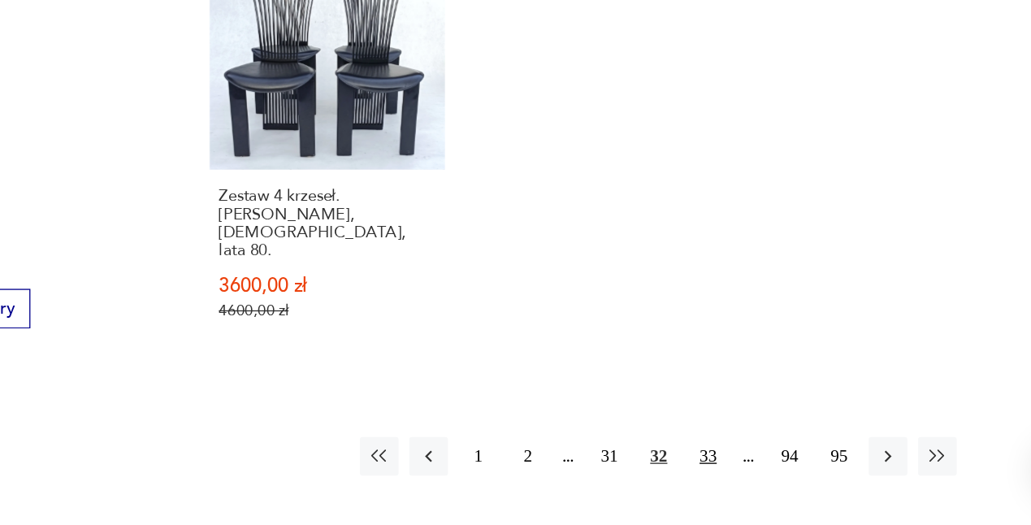
click at [717, 458] on button "33" at bounding box center [728, 472] width 29 height 29
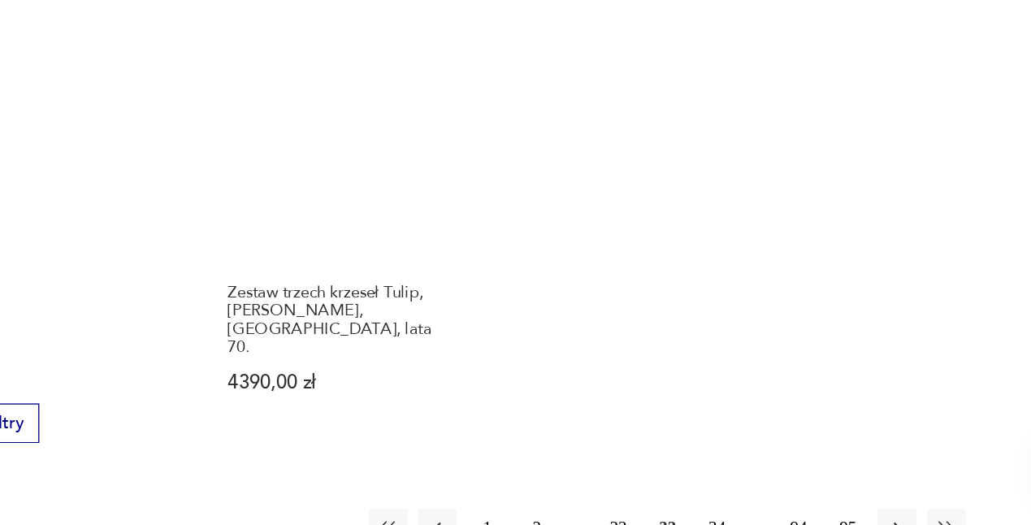
scroll to position [2253, 0]
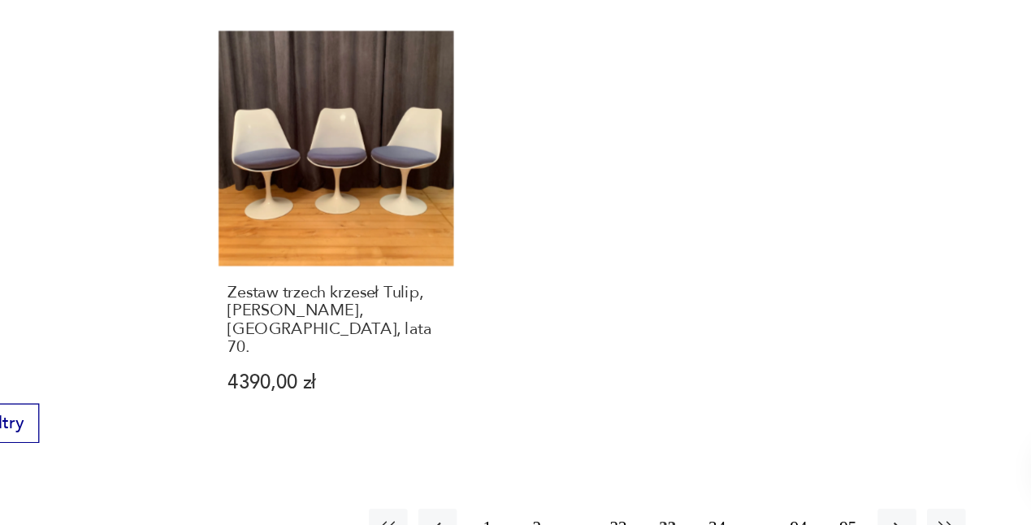
click at [729, 513] on button "34" at bounding box center [728, 527] width 29 height 29
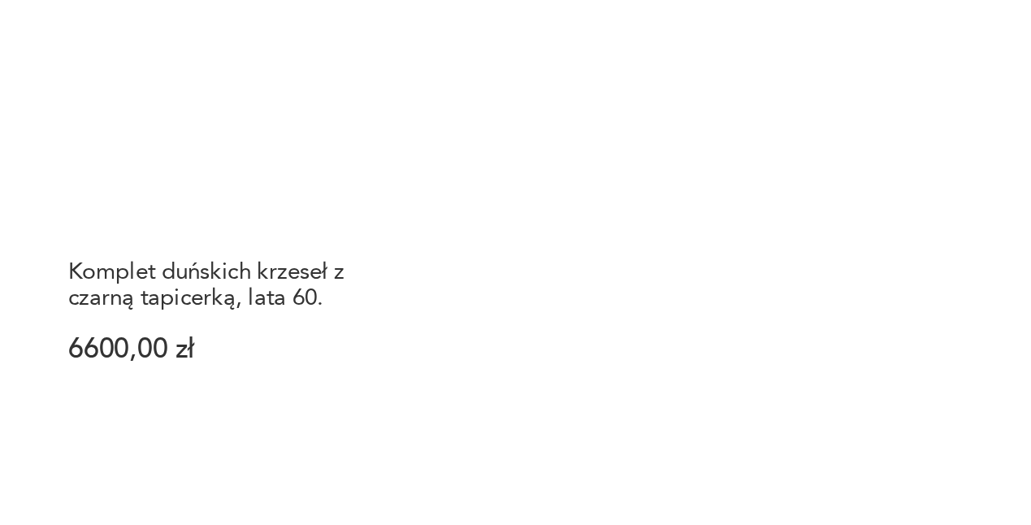
scroll to position [2171, 0]
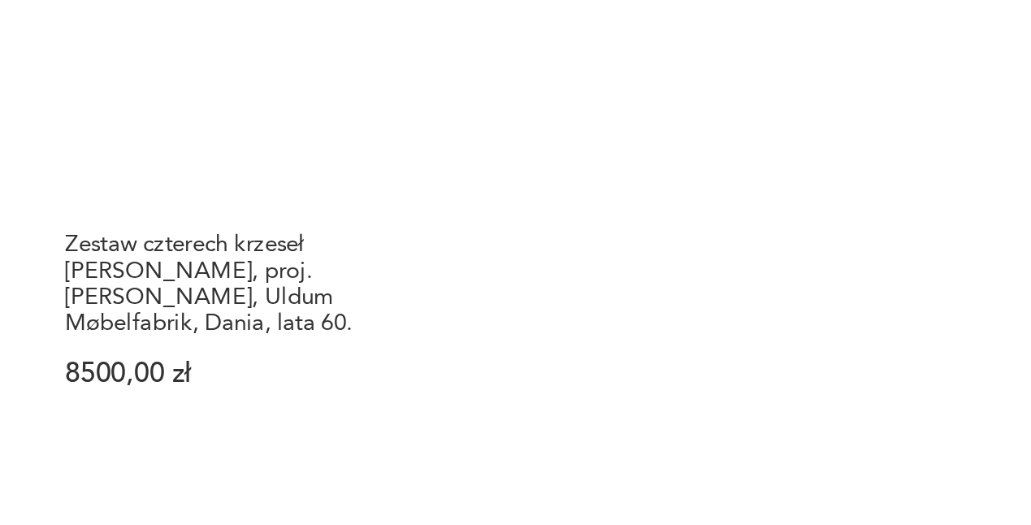
scroll to position [2287, 0]
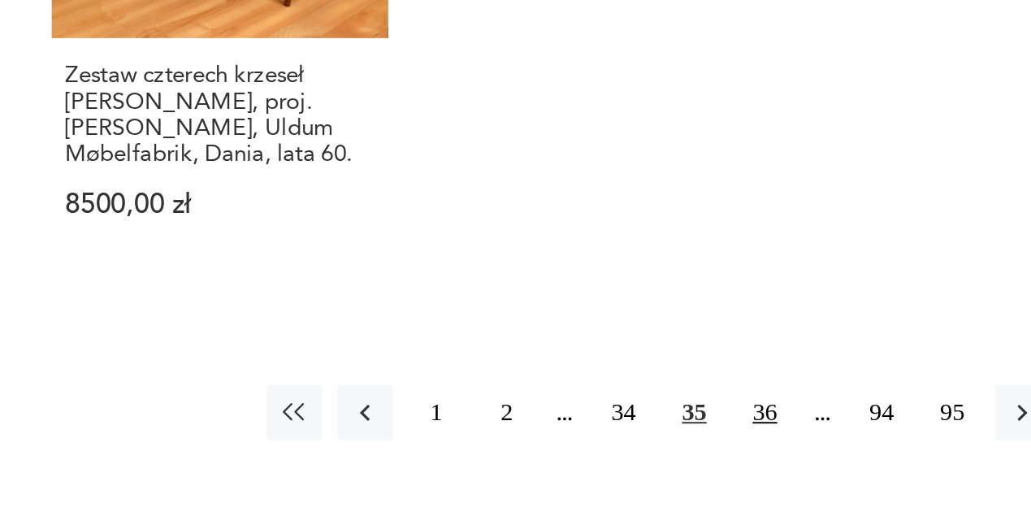
click at [730, 451] on button "36" at bounding box center [728, 465] width 29 height 29
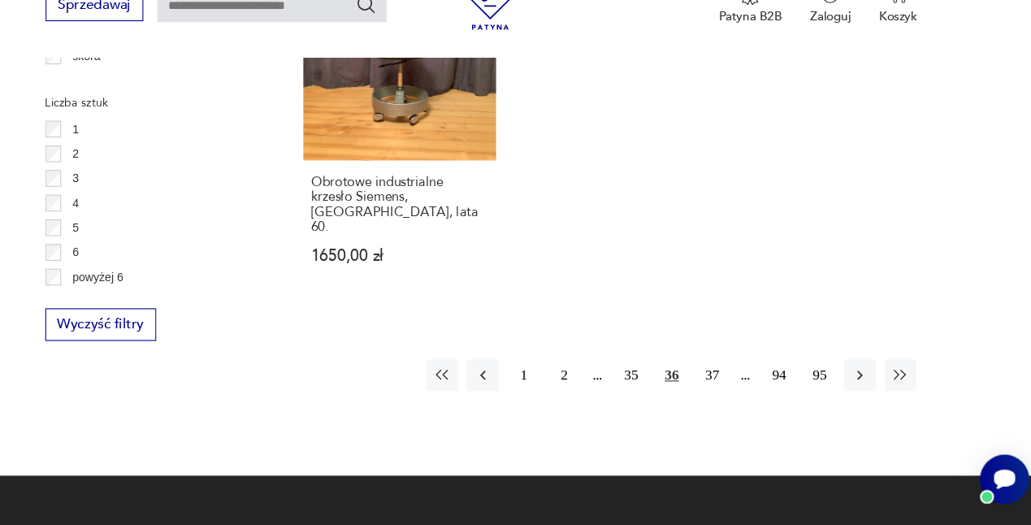
scroll to position [2362, 0]
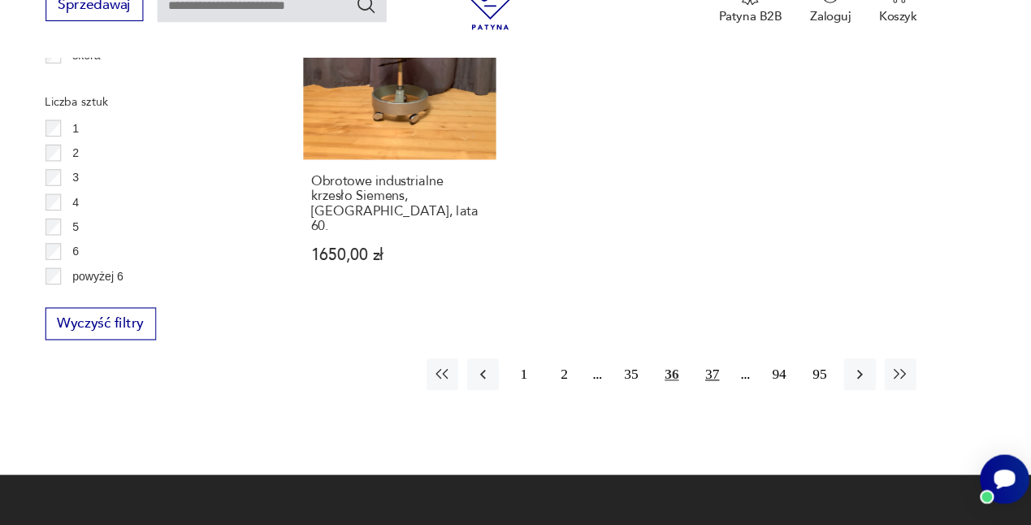
click at [732, 371] on button "37" at bounding box center [728, 385] width 29 height 29
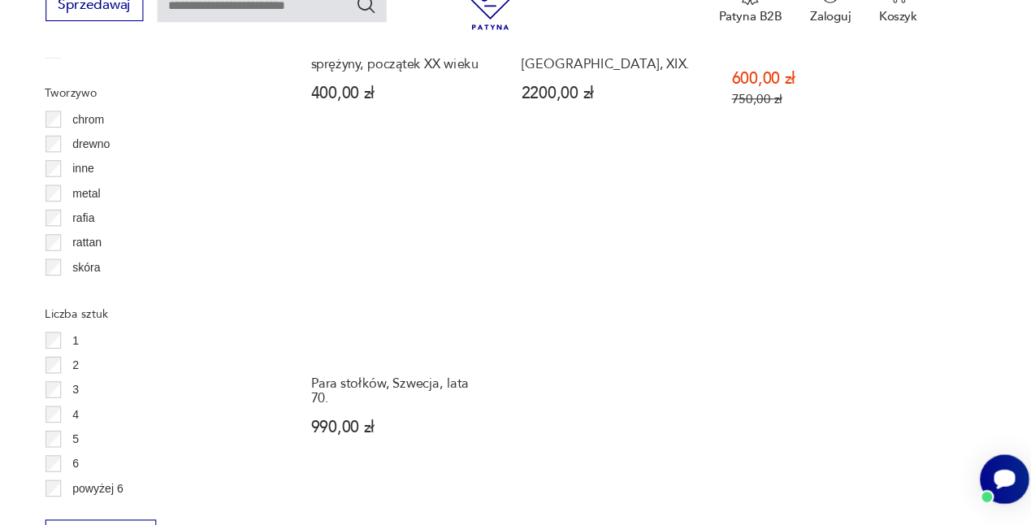
scroll to position [2171, 0]
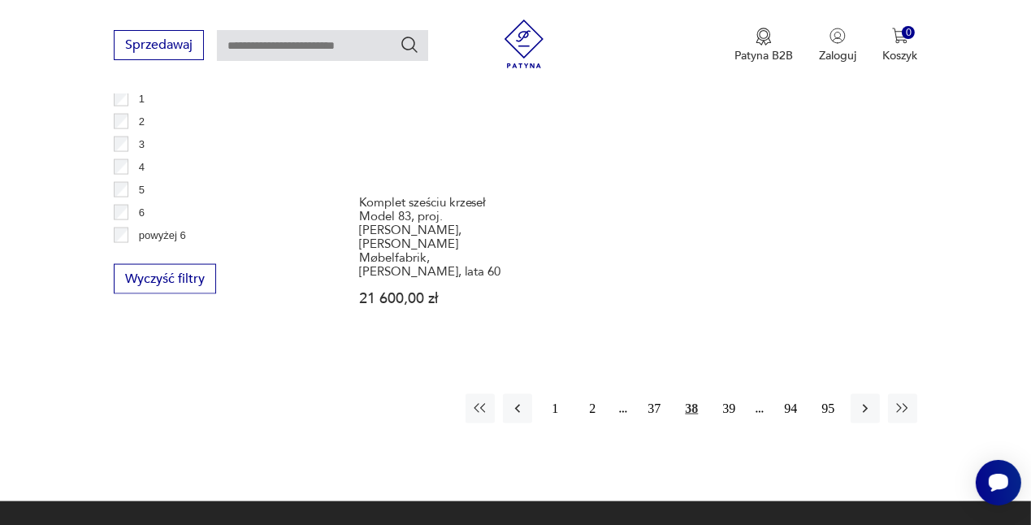
scroll to position [2451, 0]
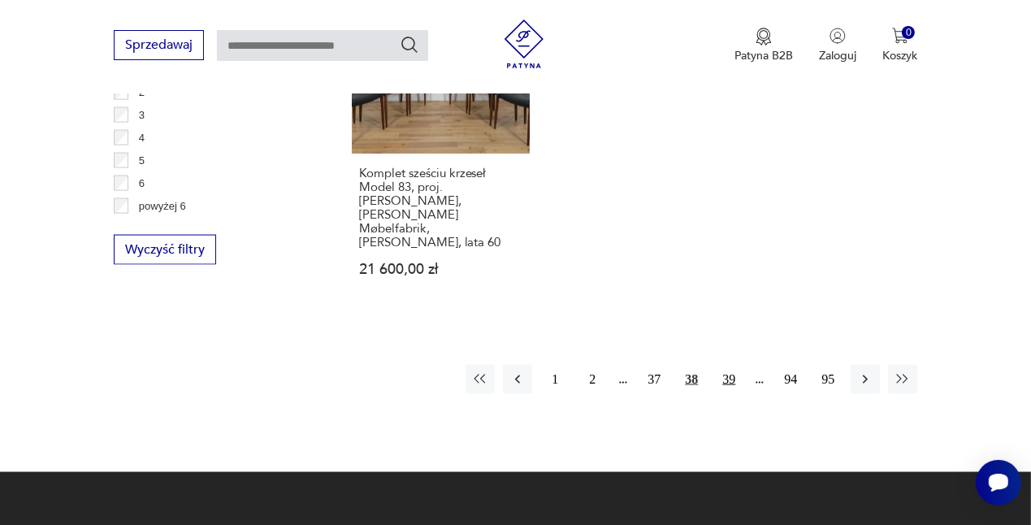
click at [728, 365] on button "39" at bounding box center [728, 379] width 29 height 29
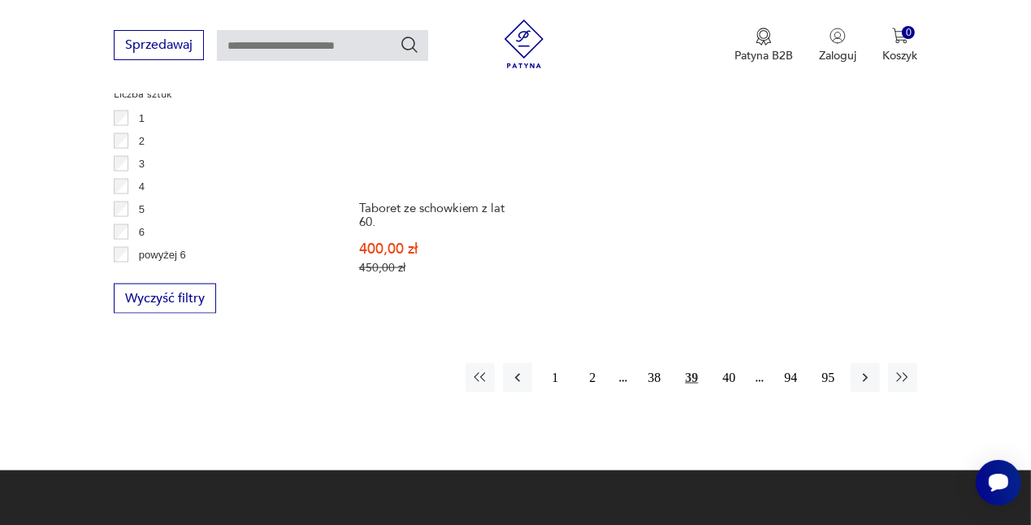
scroll to position [2413, 0]
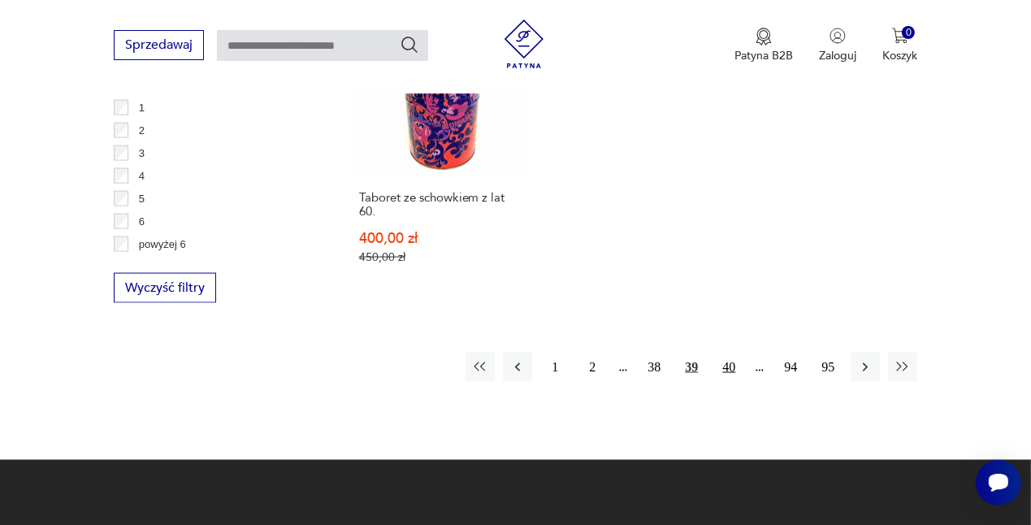
click at [732, 353] on button "40" at bounding box center [728, 367] width 29 height 29
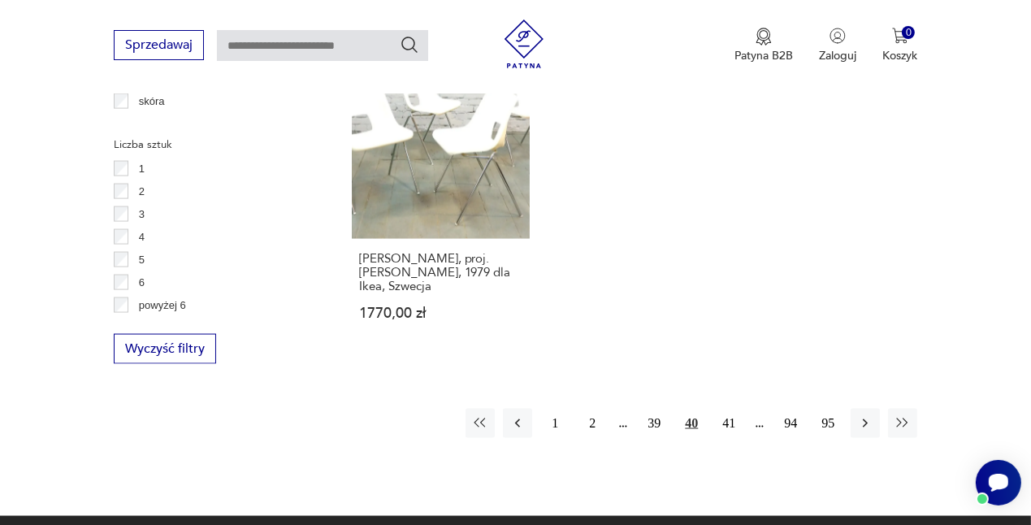
scroll to position [2436, 0]
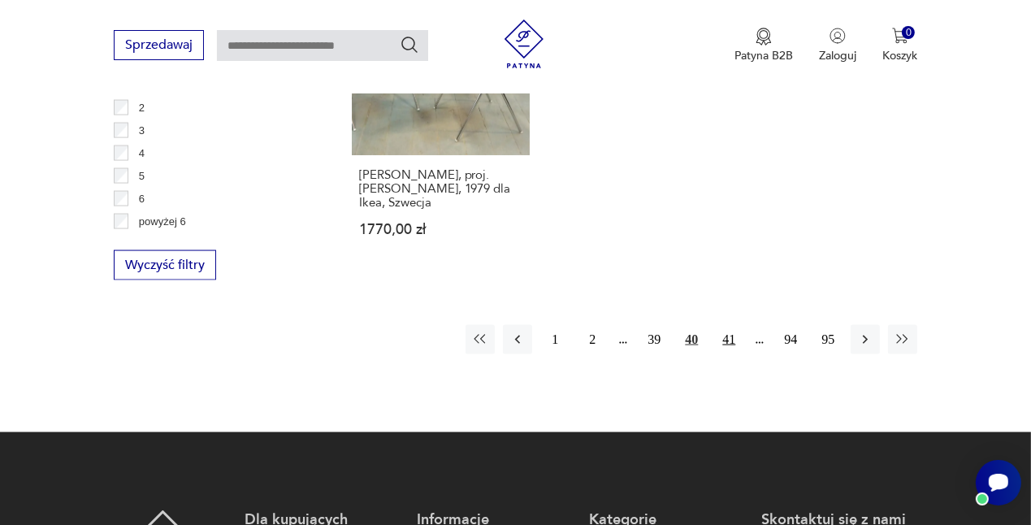
click at [722, 325] on button "41" at bounding box center [728, 339] width 29 height 29
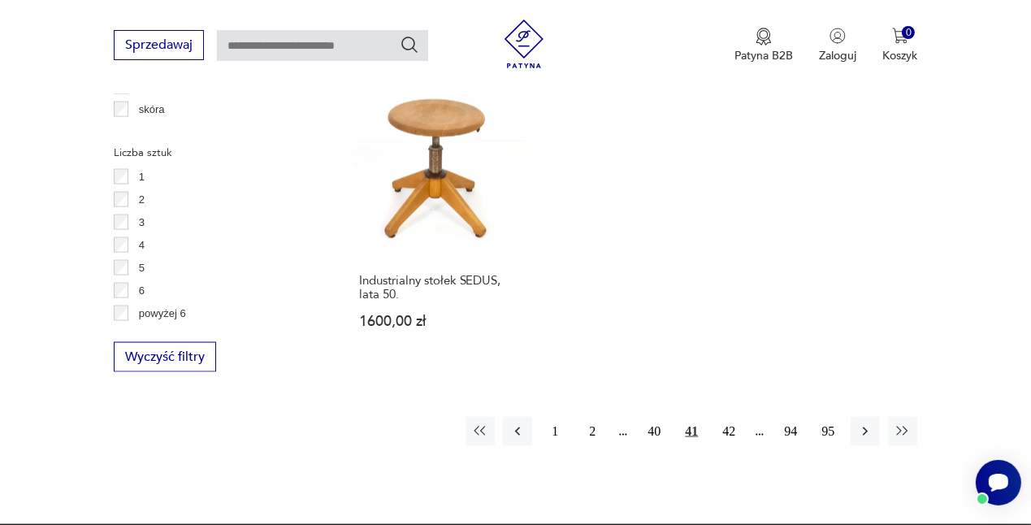
scroll to position [2346, 0]
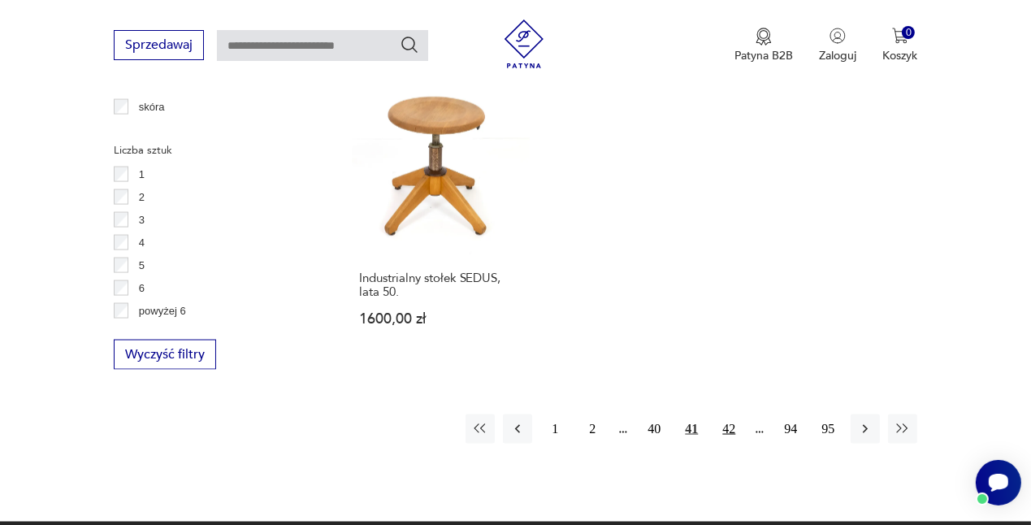
click at [739, 414] on button "42" at bounding box center [728, 428] width 29 height 29
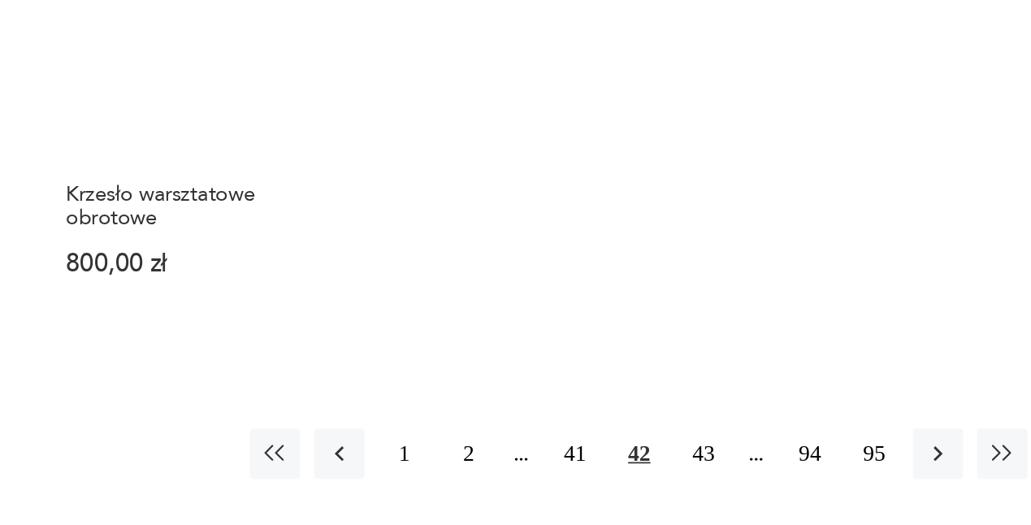
scroll to position [2277, 0]
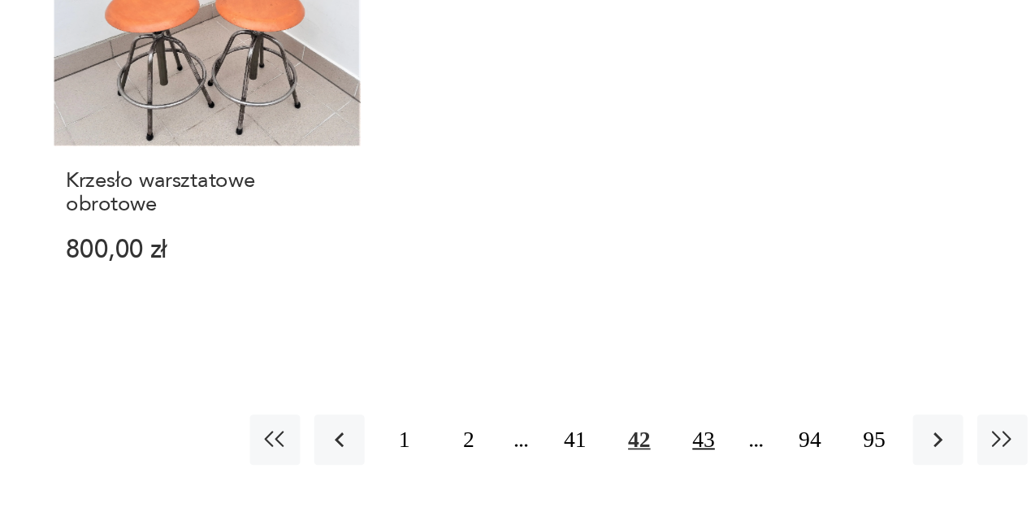
click at [737, 461] on button "43" at bounding box center [728, 475] width 29 height 29
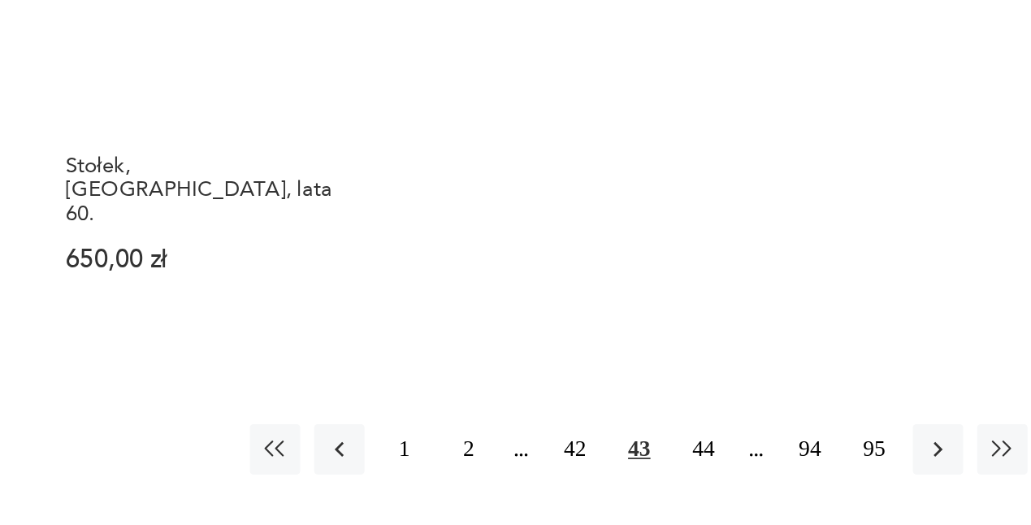
scroll to position [2290, 0]
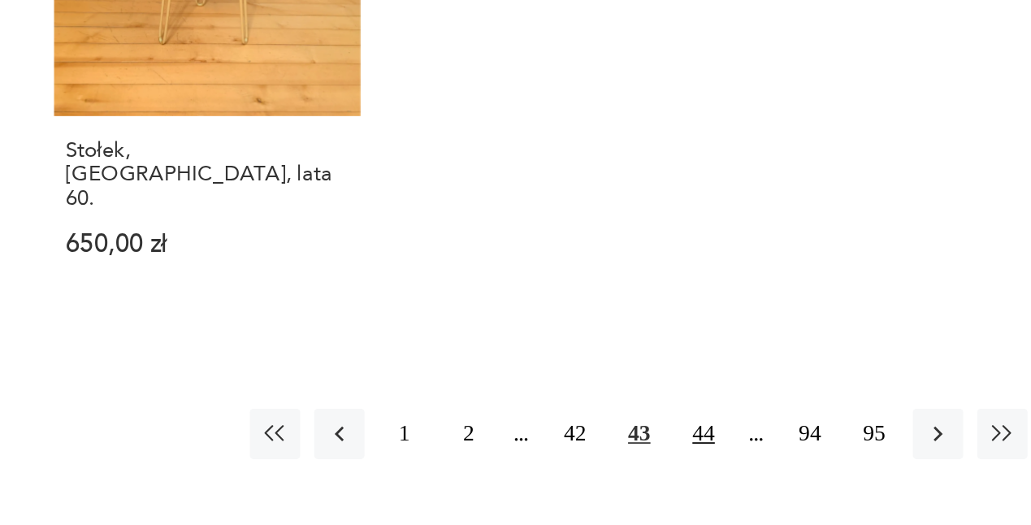
click at [726, 458] on button "44" at bounding box center [728, 472] width 29 height 29
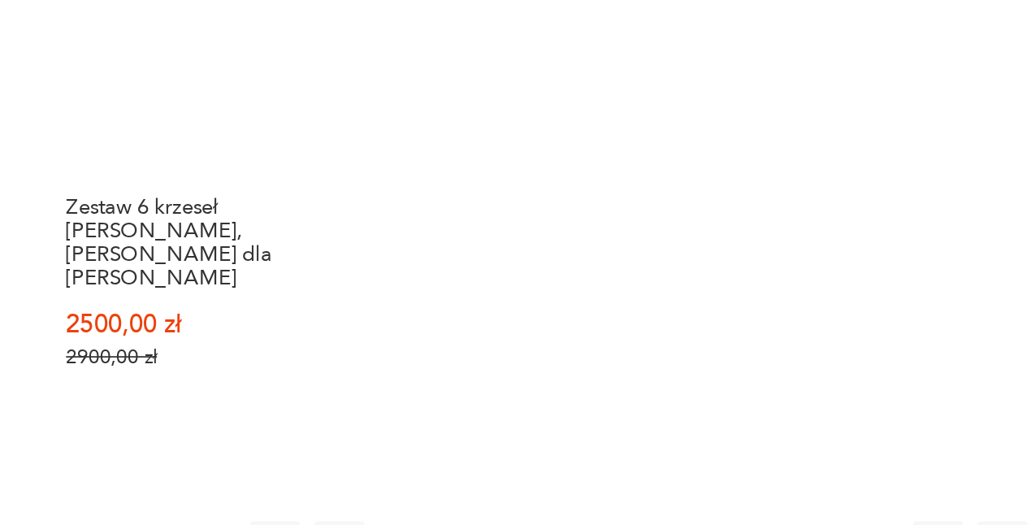
scroll to position [2271, 0]
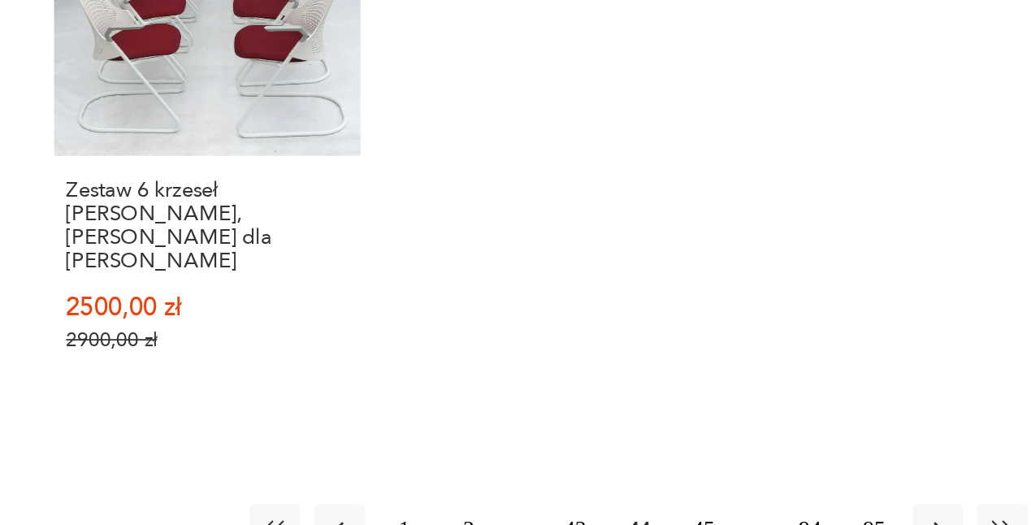
click at [729, 513] on button "45" at bounding box center [728, 527] width 29 height 29
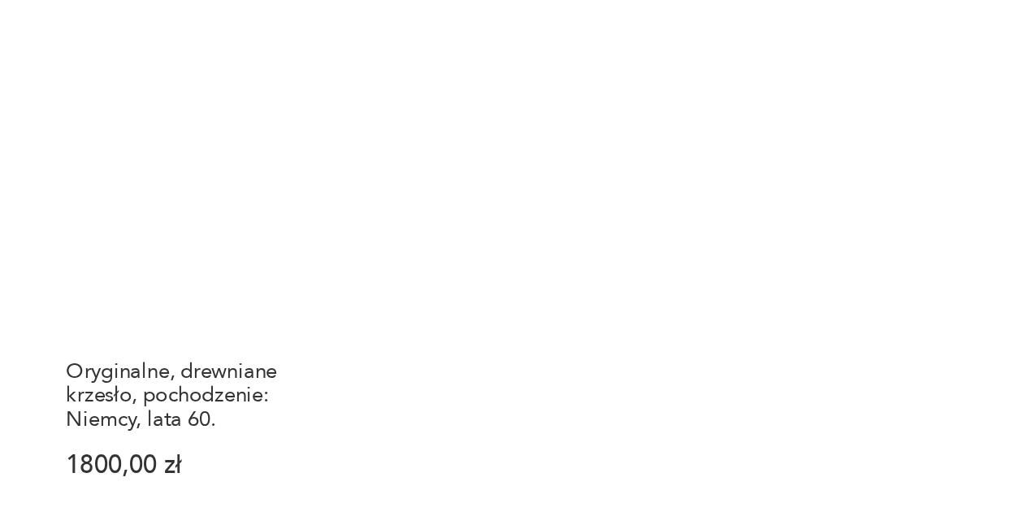
scroll to position [2271, 0]
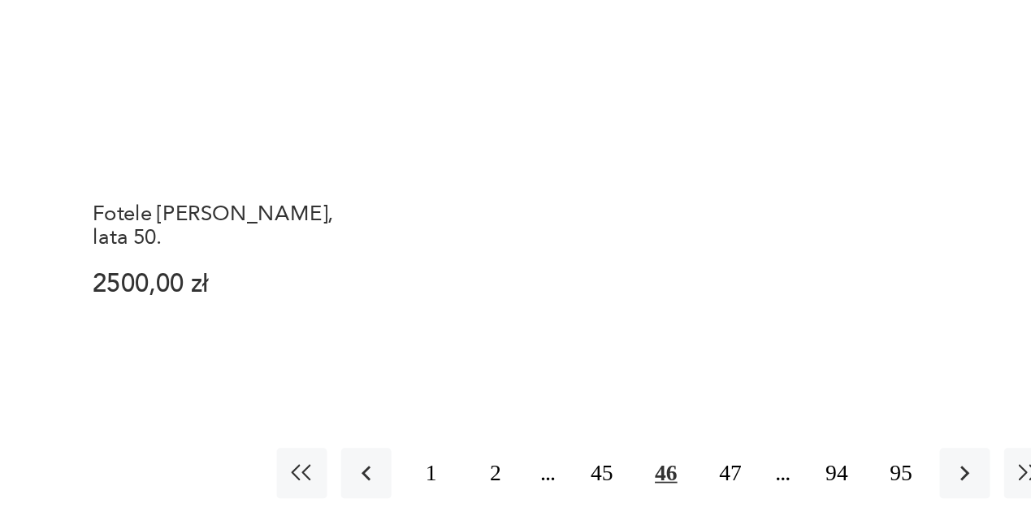
scroll to position [2227, 0]
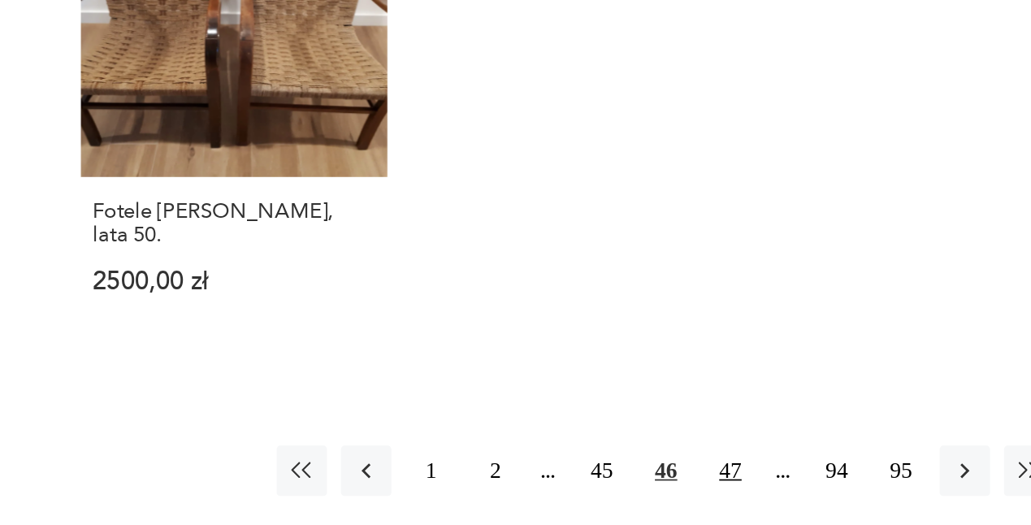
click at [723, 479] on button "47" at bounding box center [728, 493] width 29 height 29
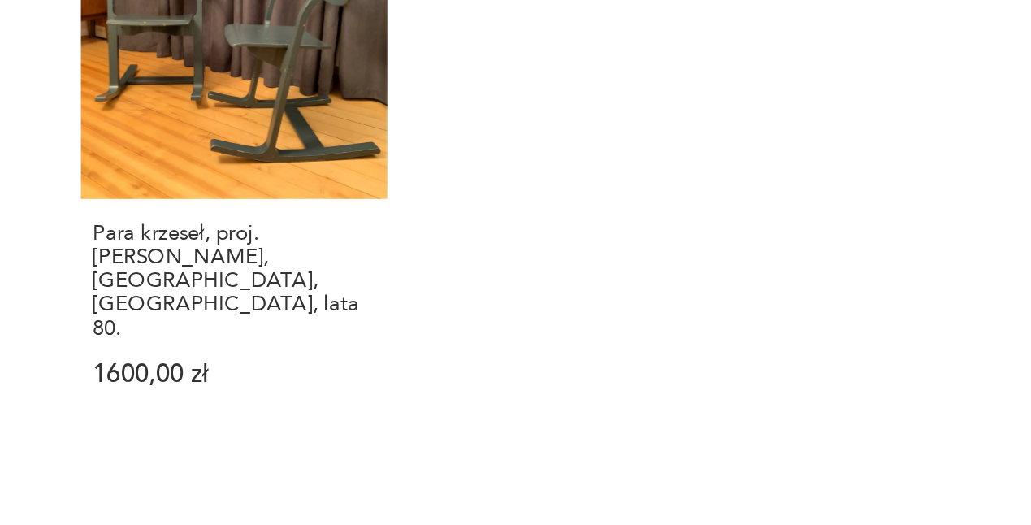
scroll to position [2247, 0]
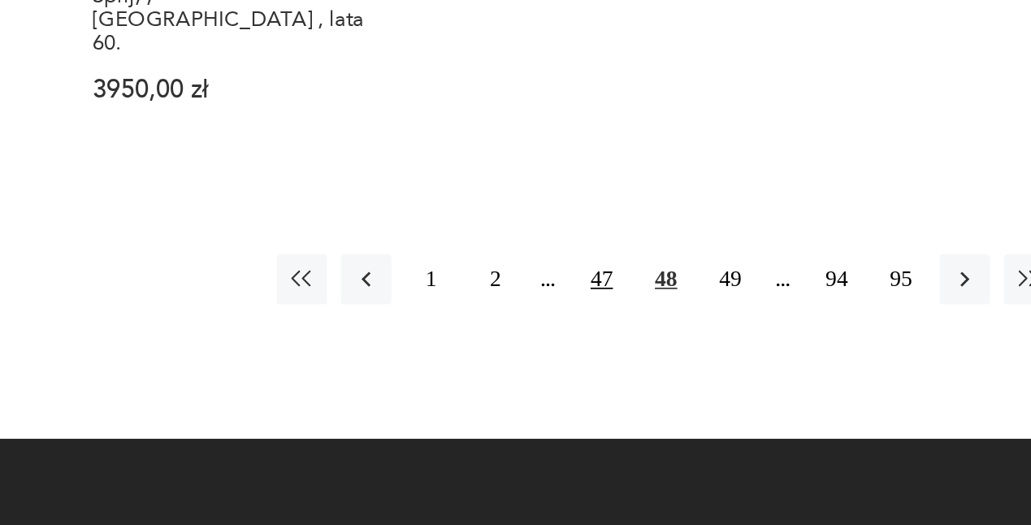
scroll to position [2368, 0]
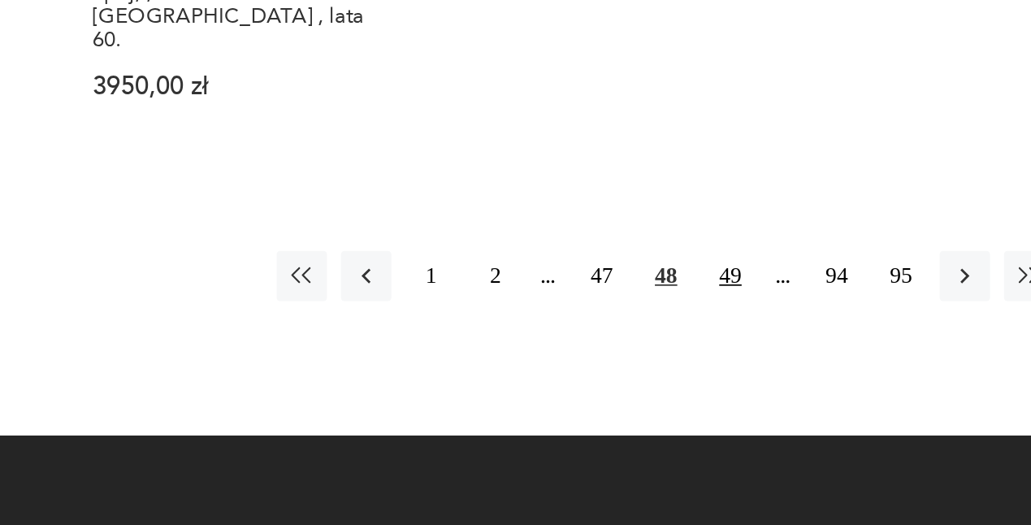
click at [727, 366] on button "49" at bounding box center [728, 380] width 29 height 29
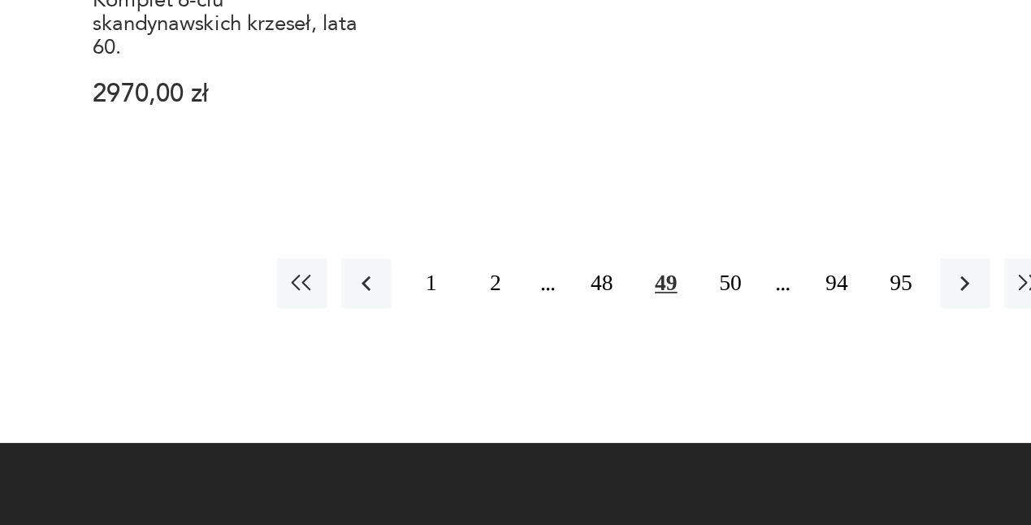
scroll to position [2388, 0]
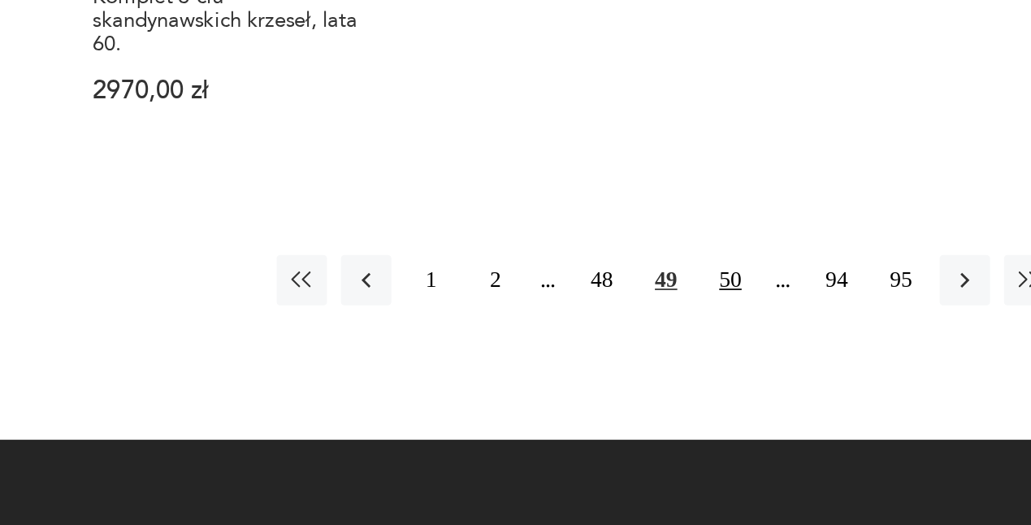
click at [729, 368] on button "50" at bounding box center [728, 382] width 29 height 29
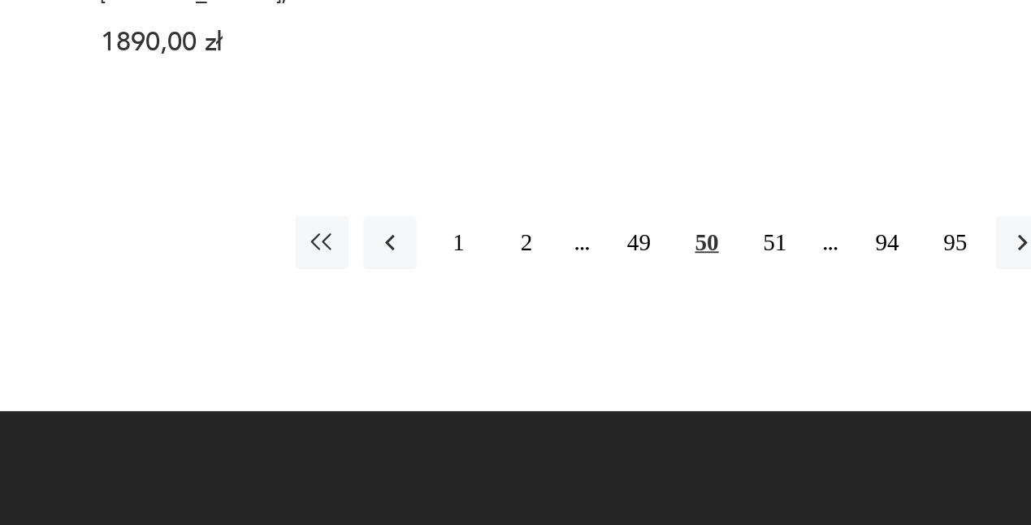
scroll to position [2389, 0]
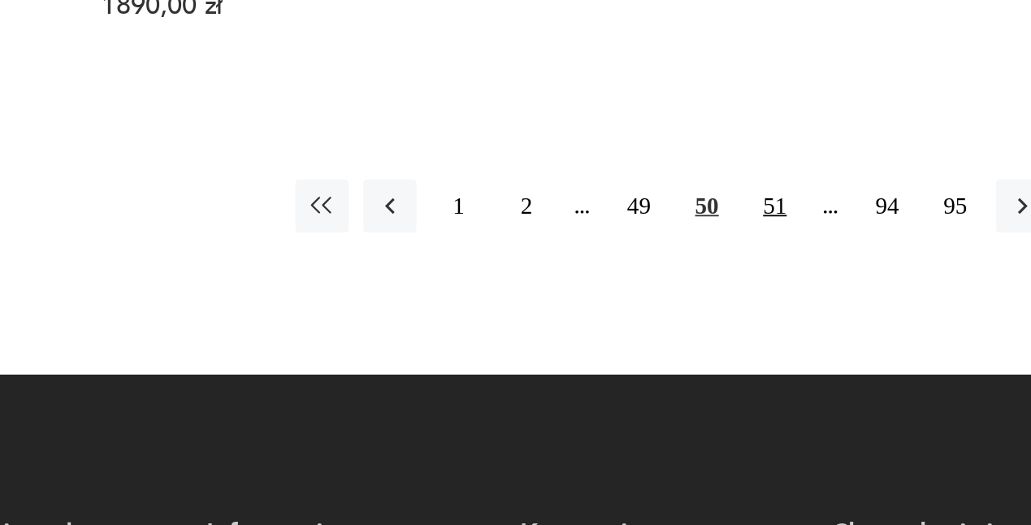
click at [728, 335] on button "51" at bounding box center [728, 349] width 29 height 29
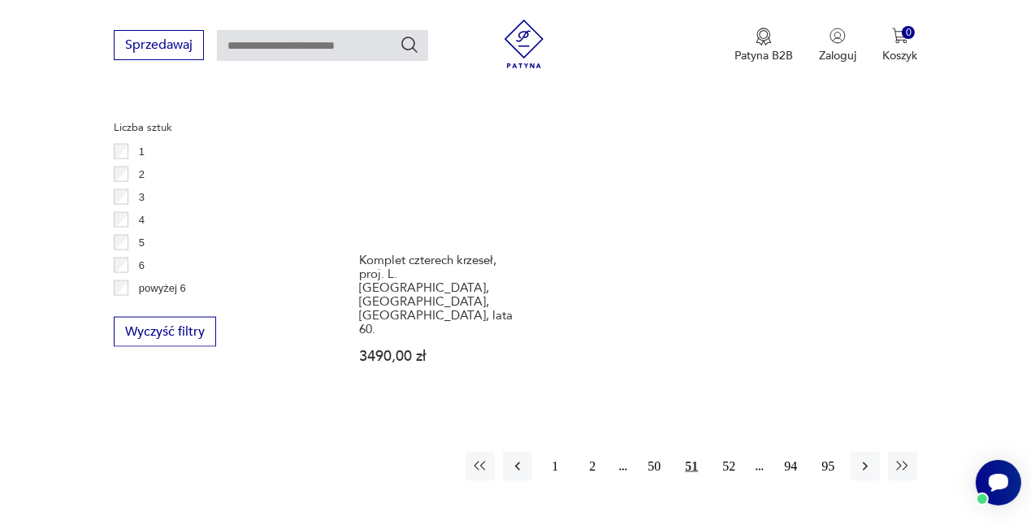
scroll to position [2371, 0]
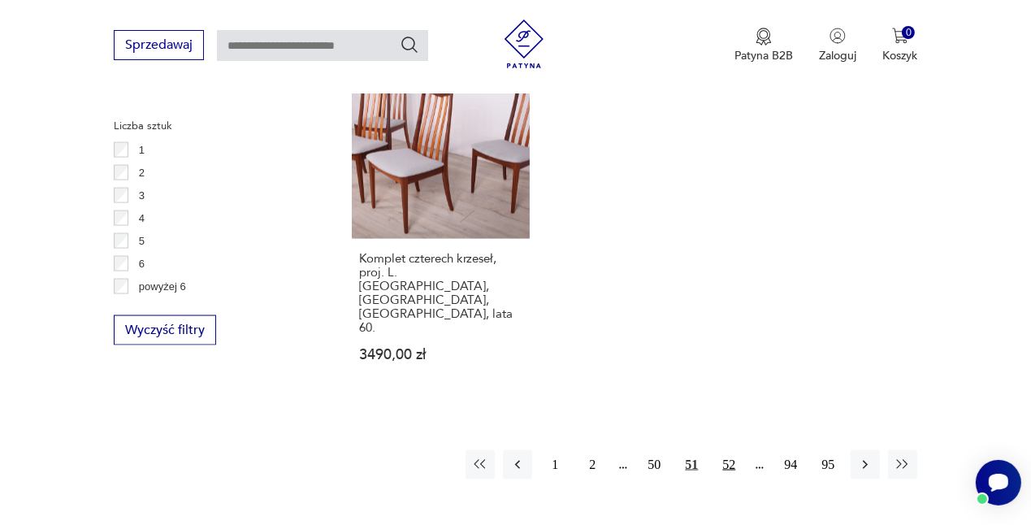
click at [731, 450] on button "52" at bounding box center [728, 464] width 29 height 29
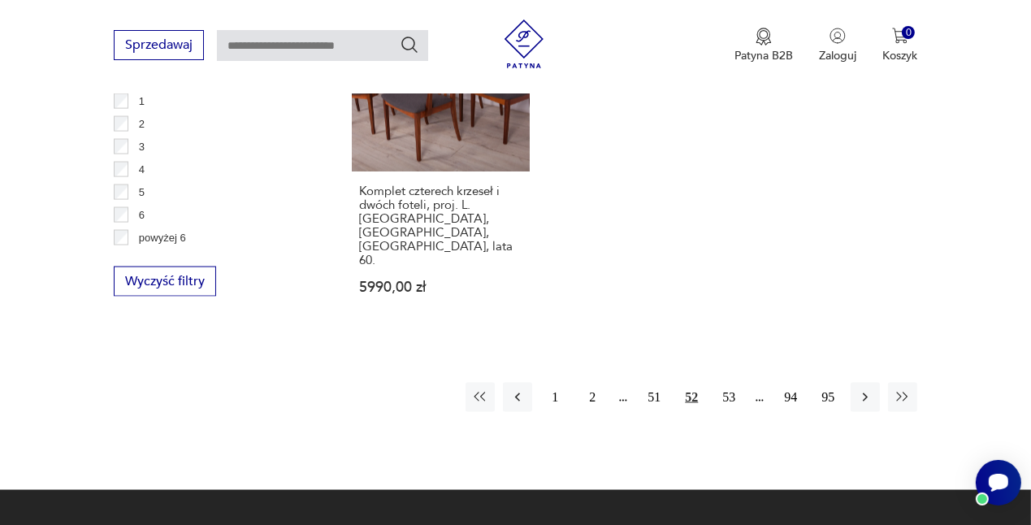
scroll to position [2438, 0]
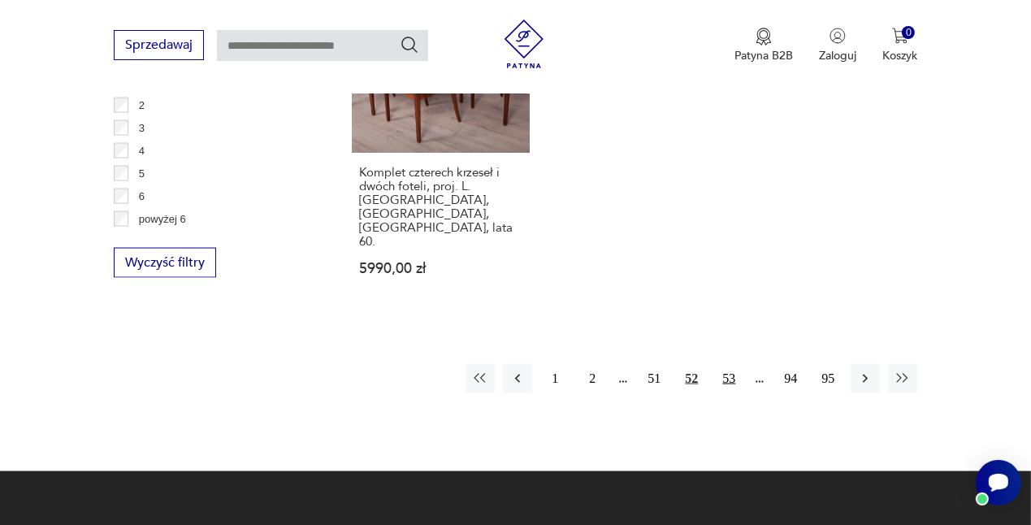
click at [727, 364] on button "53" at bounding box center [728, 378] width 29 height 29
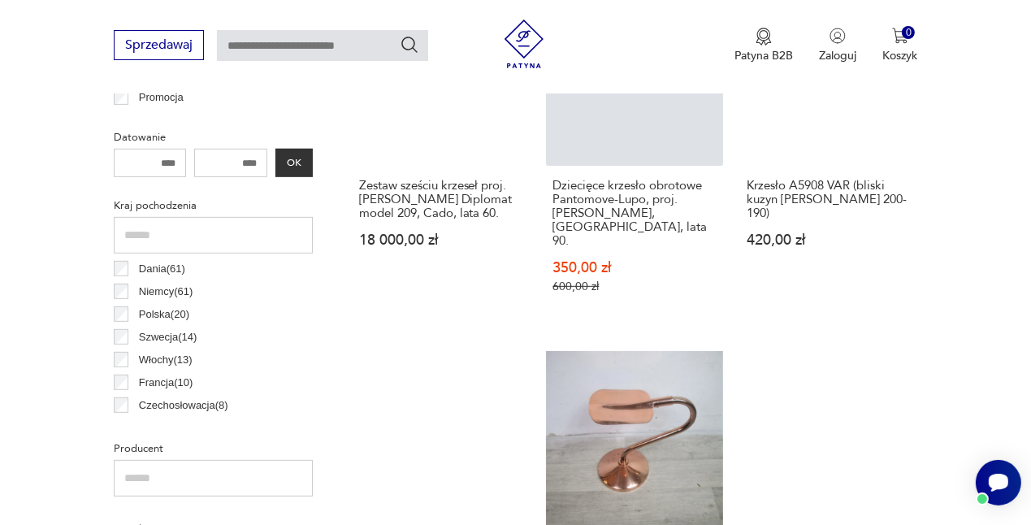
scroll to position [745, 0]
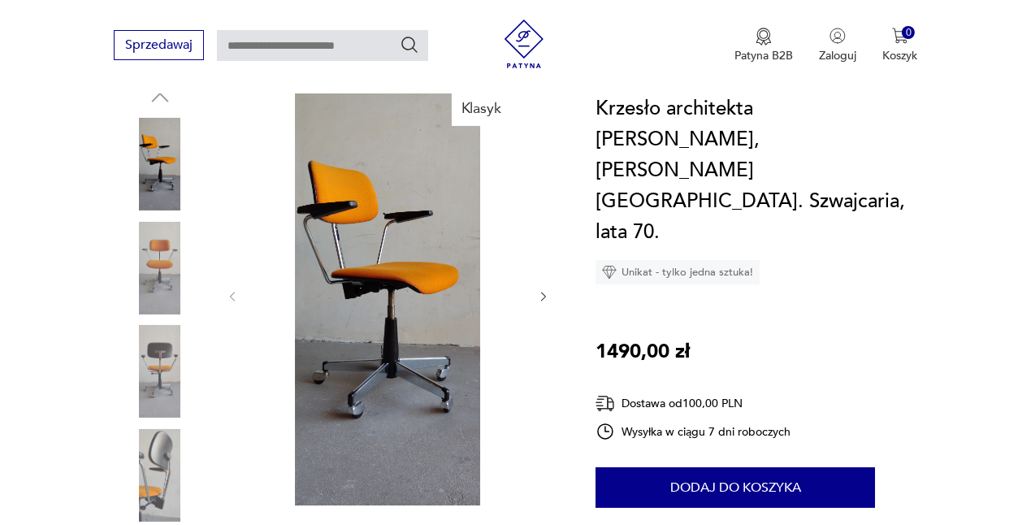
click at [158, 369] on img at bounding box center [160, 371] width 93 height 93
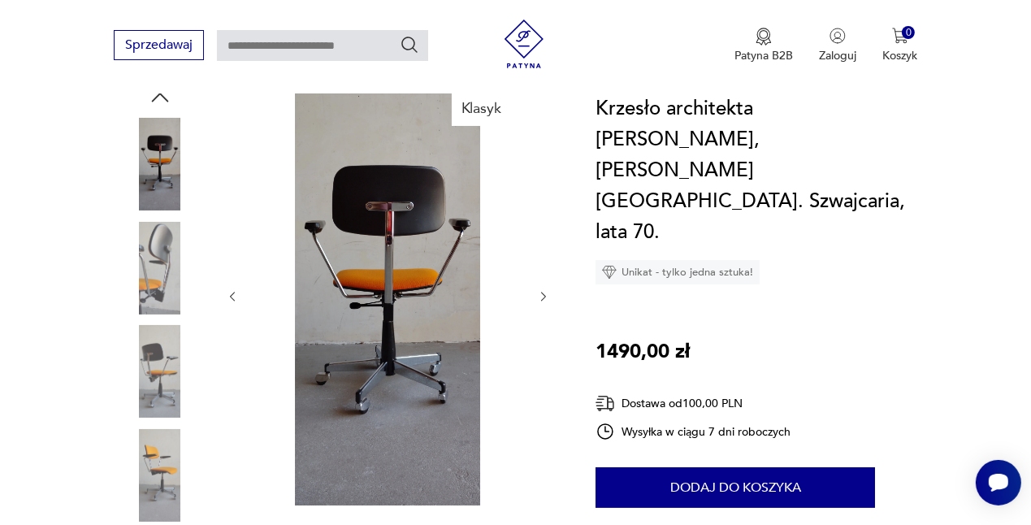
click at [154, 429] on img at bounding box center [160, 475] width 93 height 93
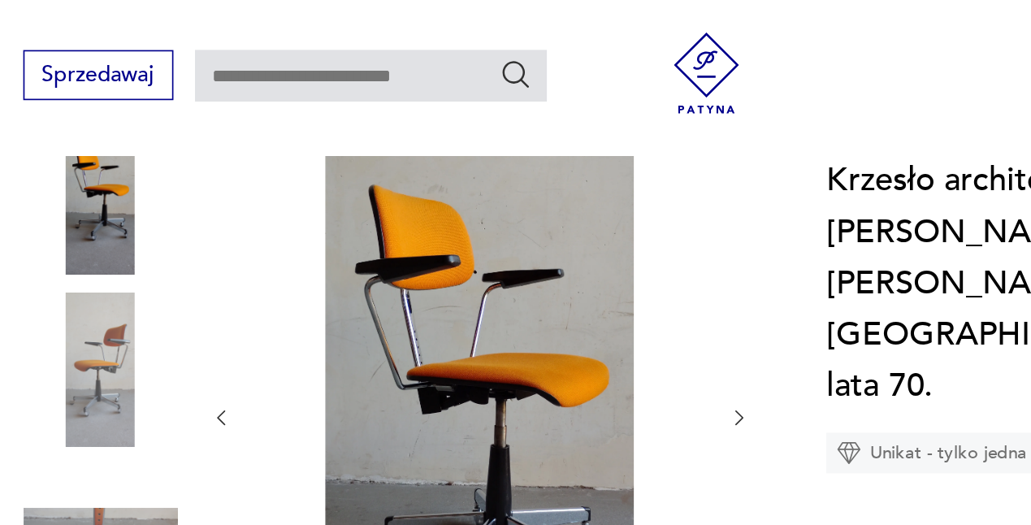
scroll to position [239, 0]
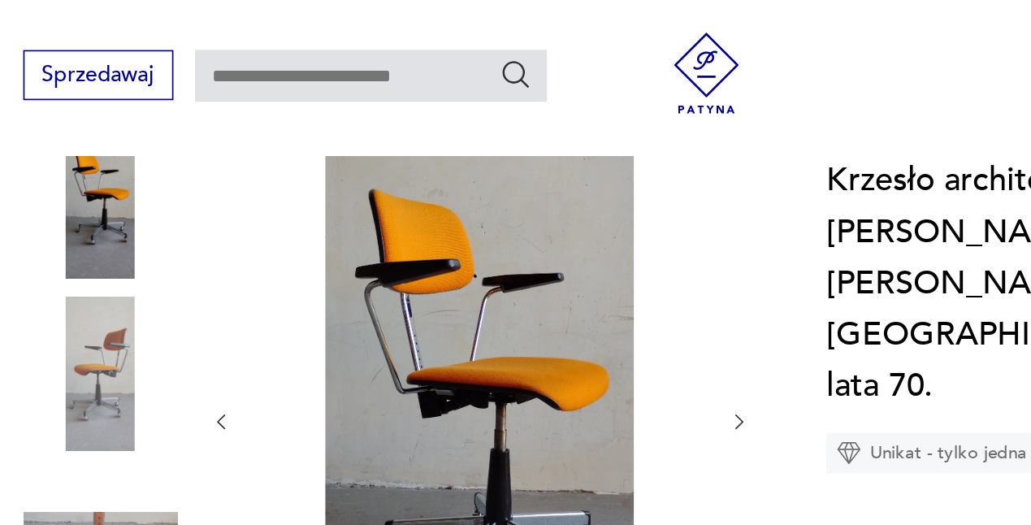
click at [164, 111] on img at bounding box center [160, 121] width 93 height 93
click at [182, 191] on img at bounding box center [160, 225] width 93 height 93
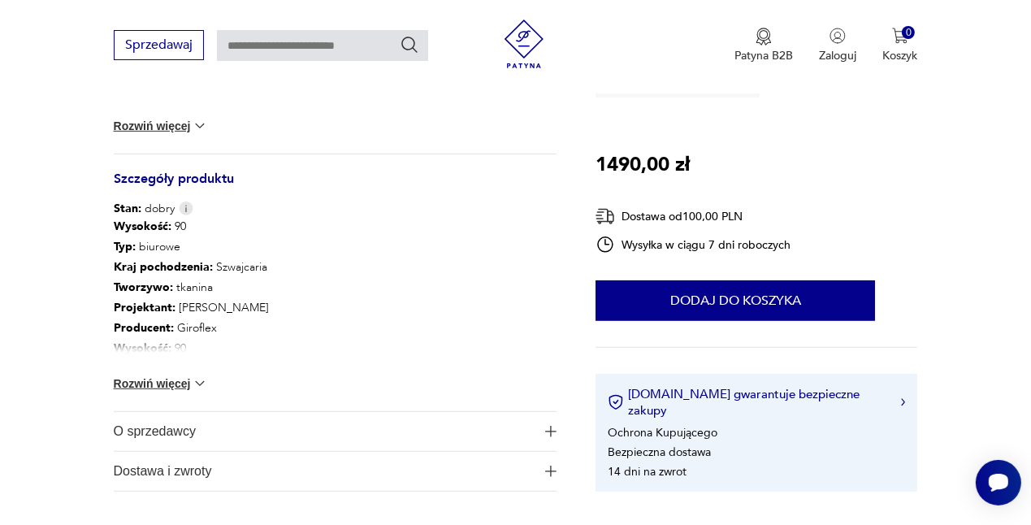
scroll to position [847, 0]
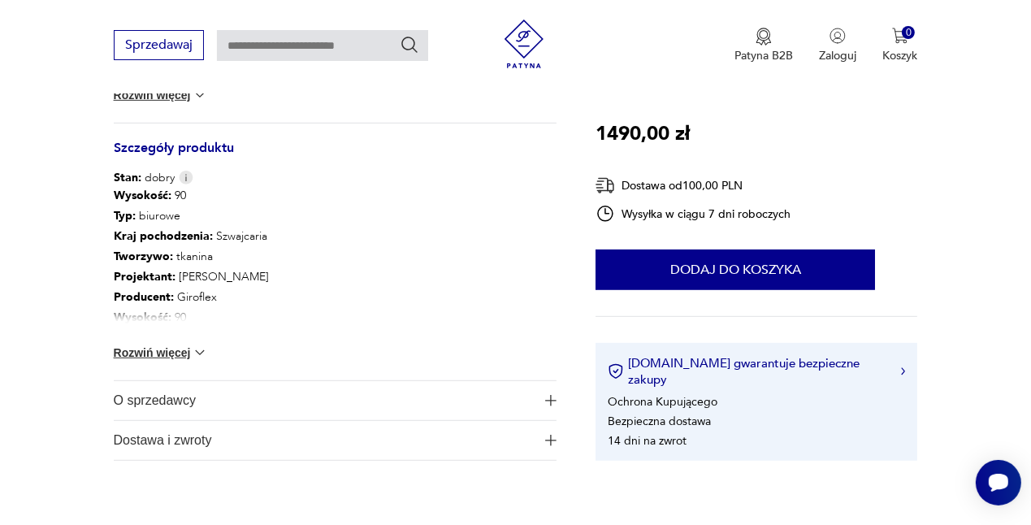
click at [178, 345] on button "Rozwiń więcej" at bounding box center [161, 353] width 94 height 16
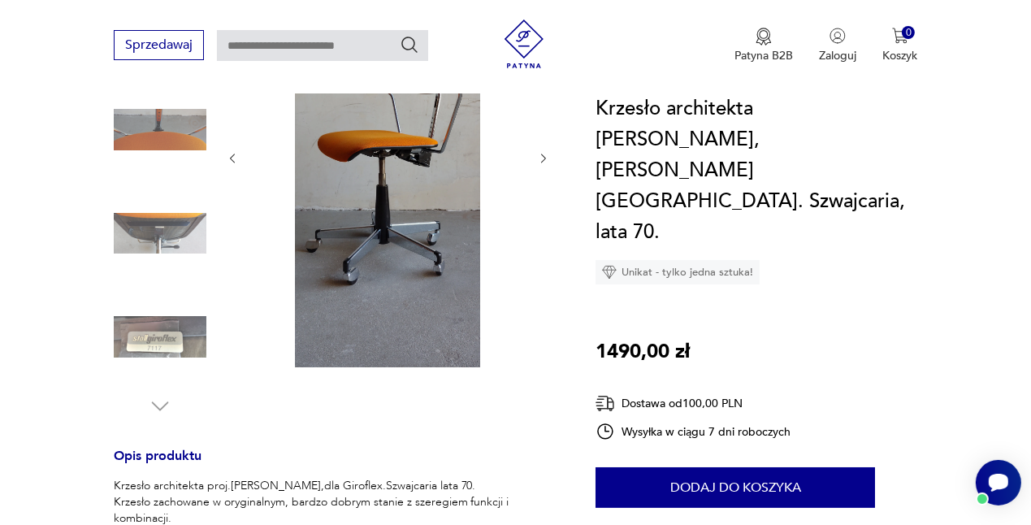
scroll to position [332, 0]
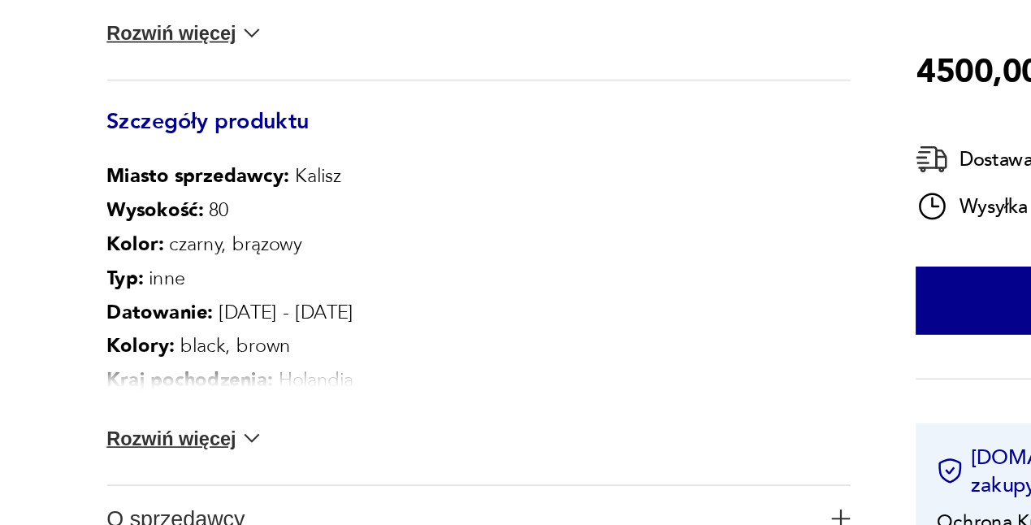
scroll to position [718, 0]
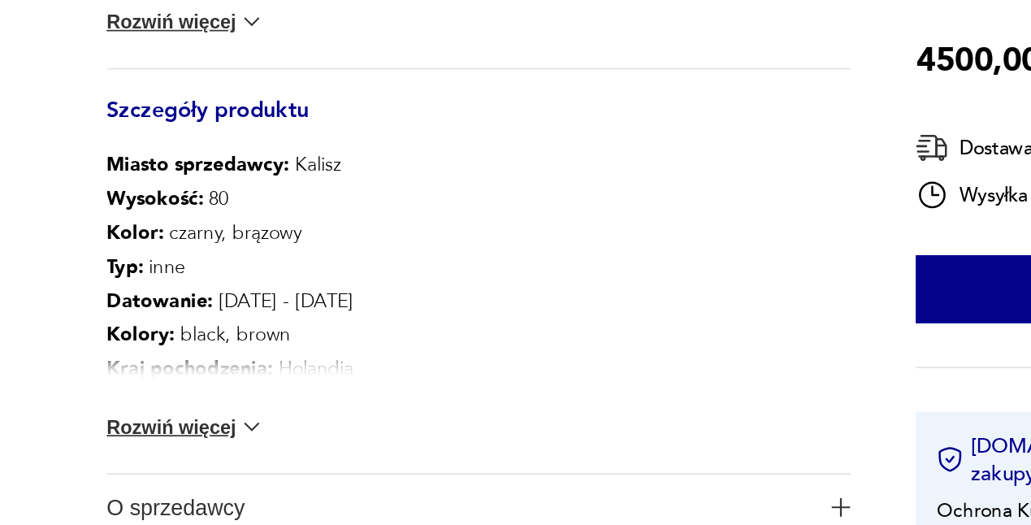
click at [213, 462] on div "Miasto sprzedawcy : Kalisz Wysokość : 80 Kolor: czarny, brązowy Typ : inne Dato…" at bounding box center [336, 397] width 444 height 194
click at [199, 466] on img at bounding box center [200, 466] width 16 height 16
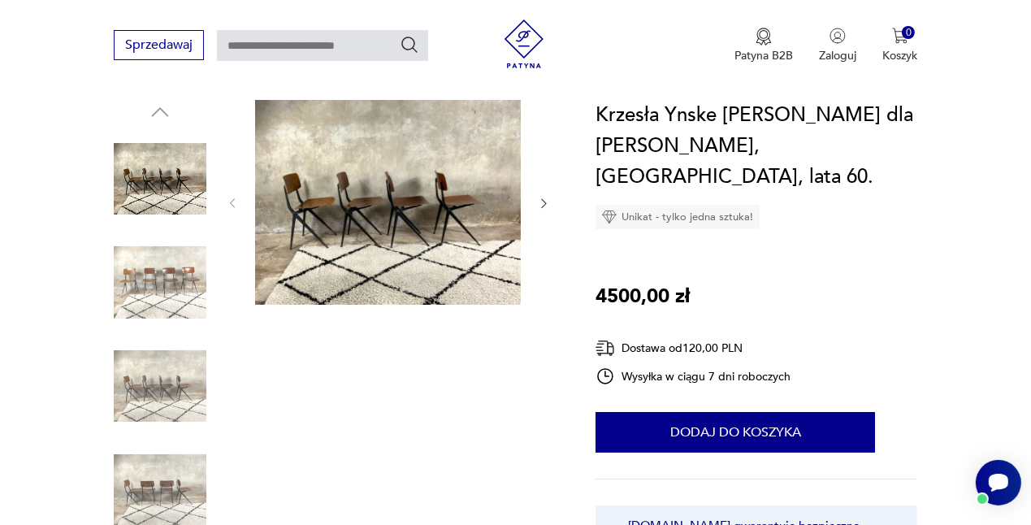
scroll to position [169, 0]
